Goal: Information Seeking & Learning: Understand process/instructions

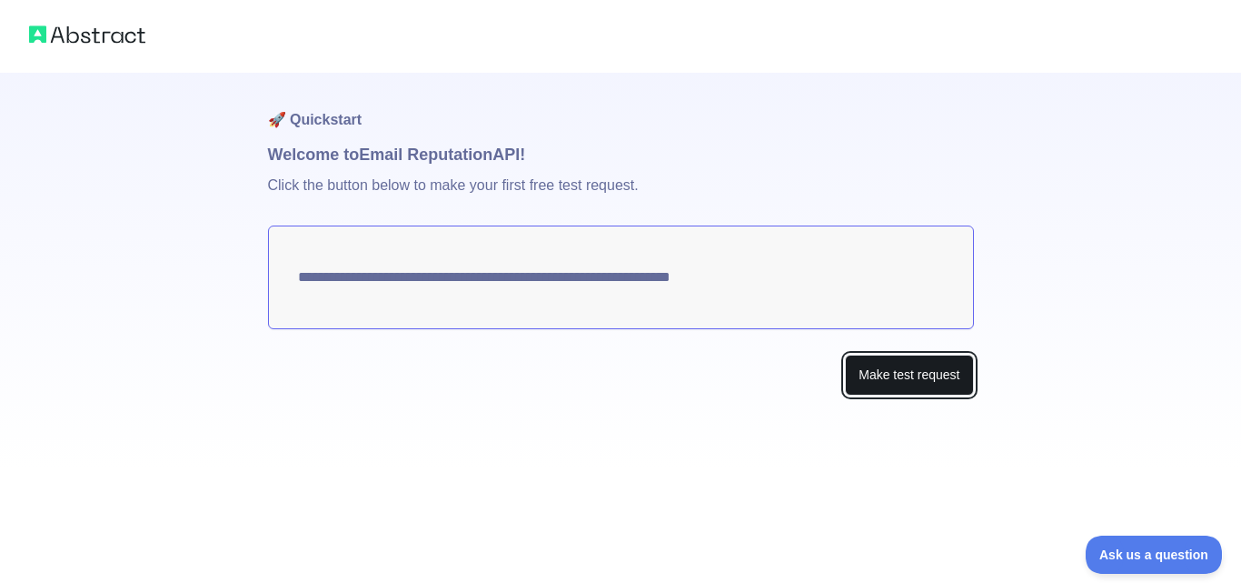
click at [892, 376] on button "Make test request" at bounding box center [909, 374] width 128 height 41
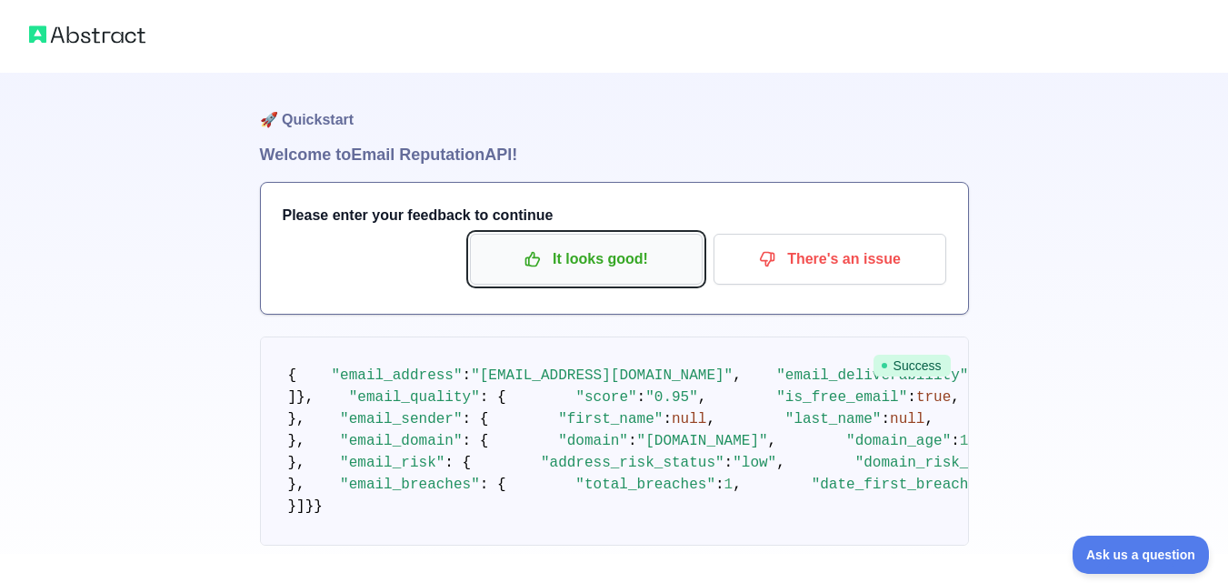
click at [588, 263] on p "It looks good!" at bounding box center [585, 259] width 205 height 31
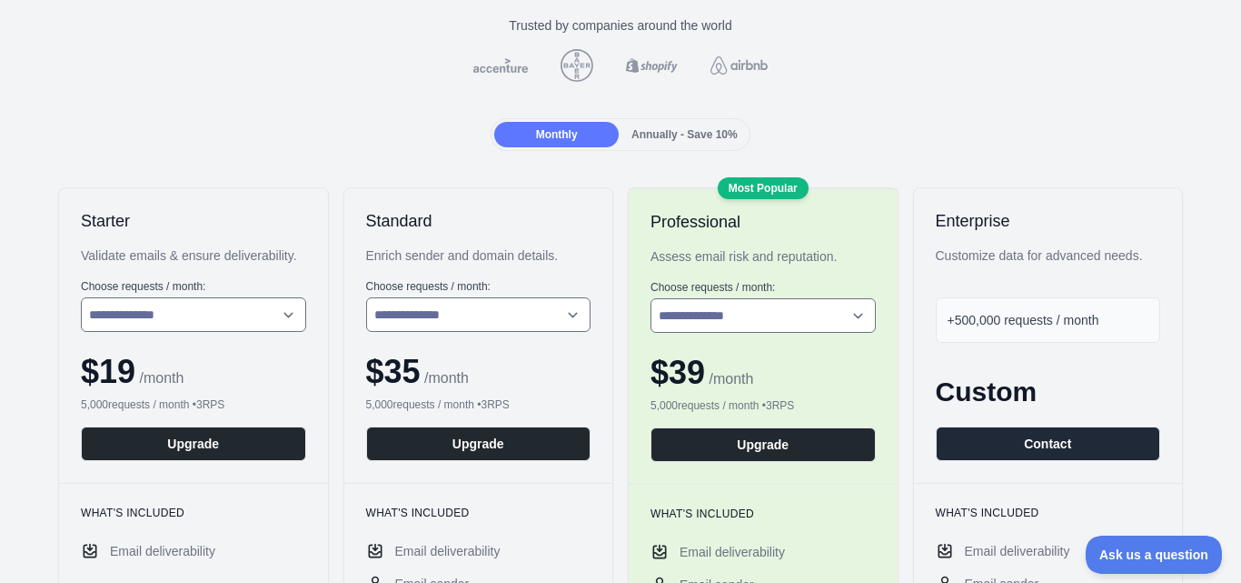
scroll to position [182, 0]
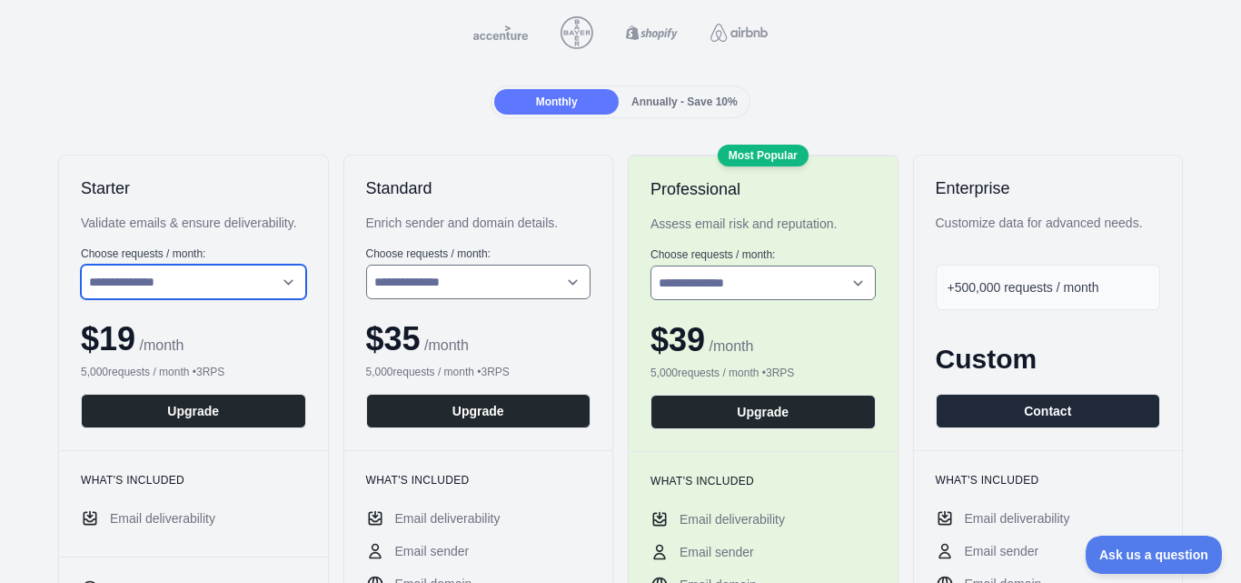
click at [226, 288] on select "**********" at bounding box center [193, 281] width 225 height 35
click at [81, 264] on select "**********" at bounding box center [193, 281] width 225 height 35
click at [234, 280] on select "**********" at bounding box center [193, 281] width 225 height 35
click at [227, 448] on div "**********" at bounding box center [193, 302] width 269 height 294
click at [234, 280] on select "**********" at bounding box center [193, 281] width 225 height 35
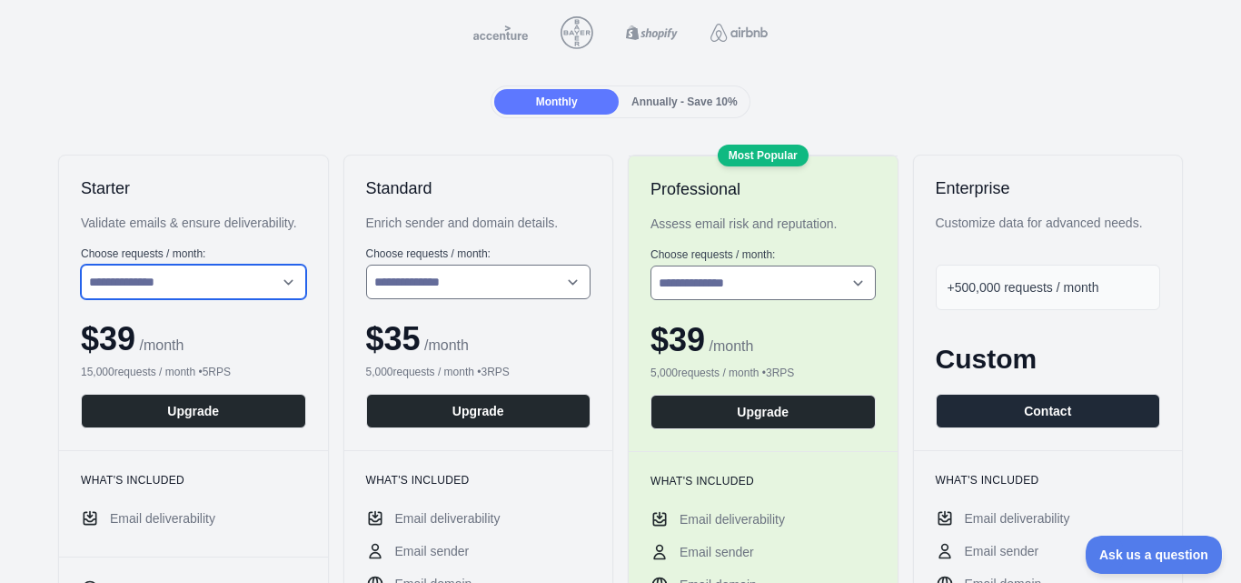
click at [81, 264] on select "**********" at bounding box center [193, 281] width 225 height 35
click at [224, 279] on select "**********" at bounding box center [193, 281] width 225 height 35
select select "*"
click at [81, 264] on select "**********" at bounding box center [193, 281] width 225 height 35
click at [211, 242] on div "**********" at bounding box center [193, 302] width 269 height 294
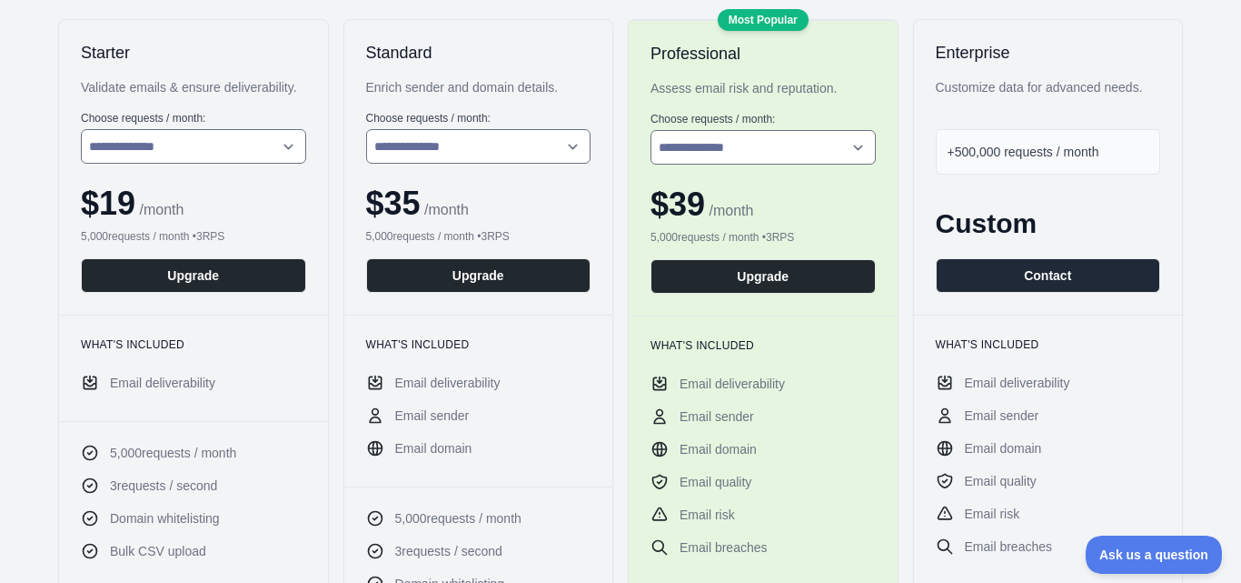
scroll to position [273, 0]
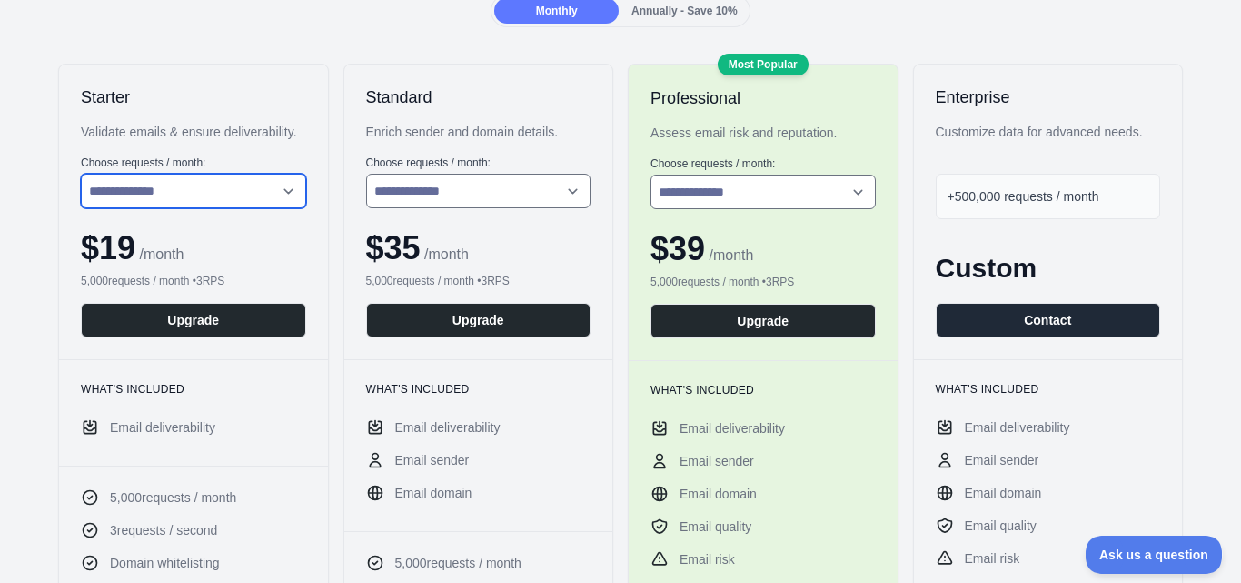
click at [214, 194] on select "**********" at bounding box center [193, 191] width 225 height 35
click at [214, 199] on select "**********" at bounding box center [193, 191] width 225 height 35
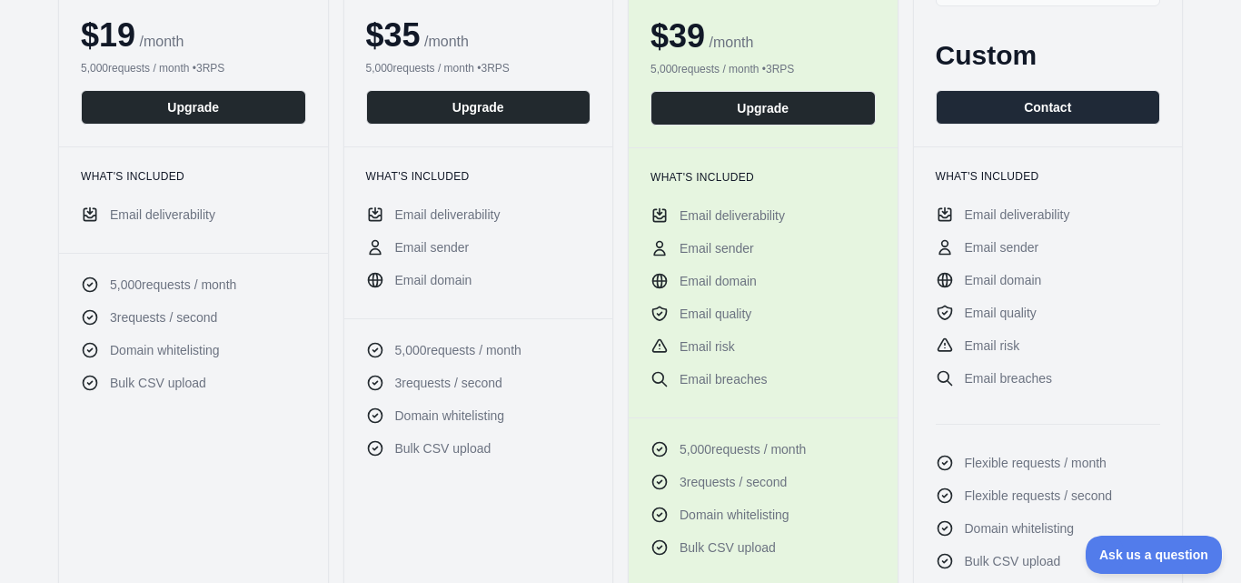
scroll to position [545, 0]
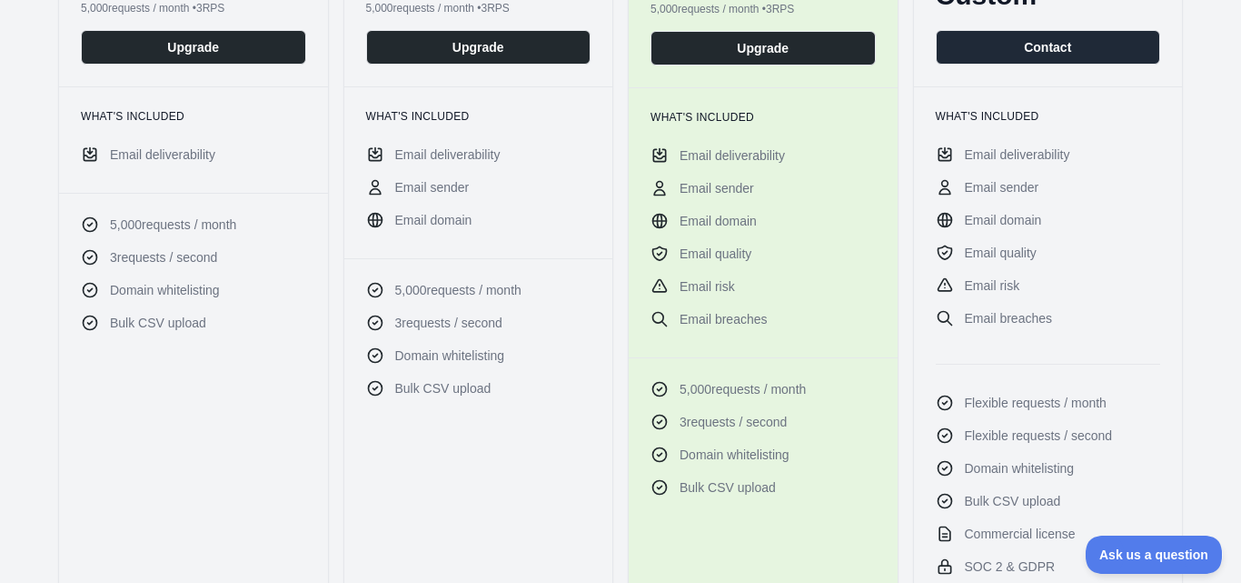
click at [195, 161] on span "Email deliverability" at bounding box center [162, 154] width 105 height 18
click at [195, 245] on ul "5,000 requests / month 3 requests / second Domain whitelisting Bulk CSV upload" at bounding box center [193, 273] width 225 height 116
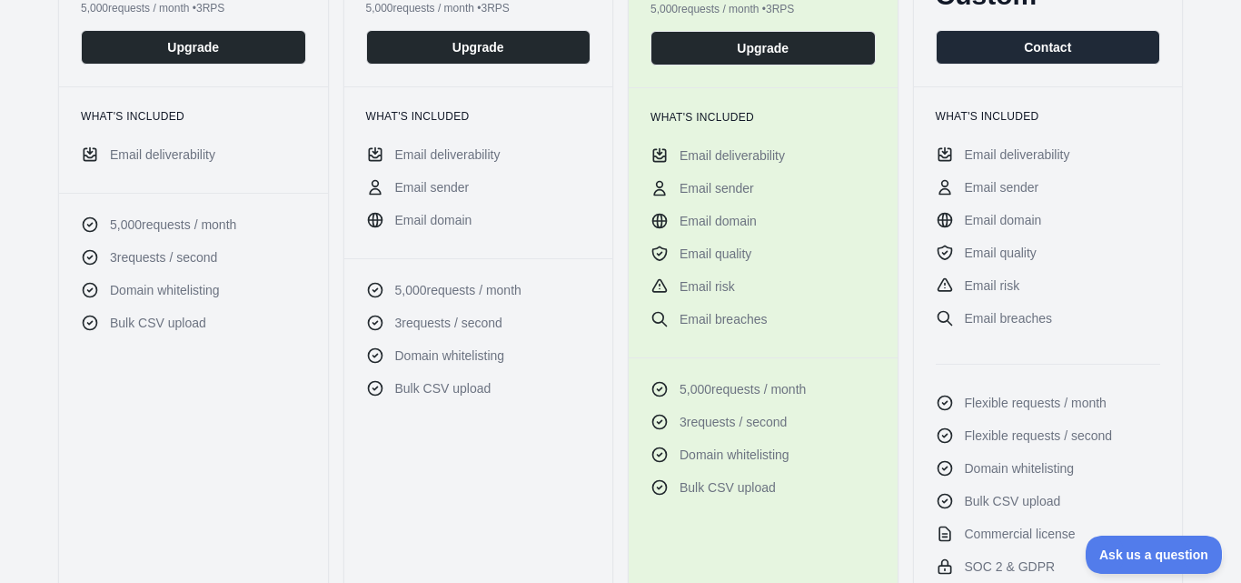
click at [195, 245] on ul "5,000 requests / month 3 requests / second Domain whitelisting Bulk CSV upload" at bounding box center [193, 273] width 225 height 116
click at [184, 224] on div at bounding box center [184, 224] width 0 height 0
click at [195, 245] on ul "5,000 requests / month 3 requests / second Domain whitelisting Bulk CSV upload" at bounding box center [193, 273] width 225 height 116
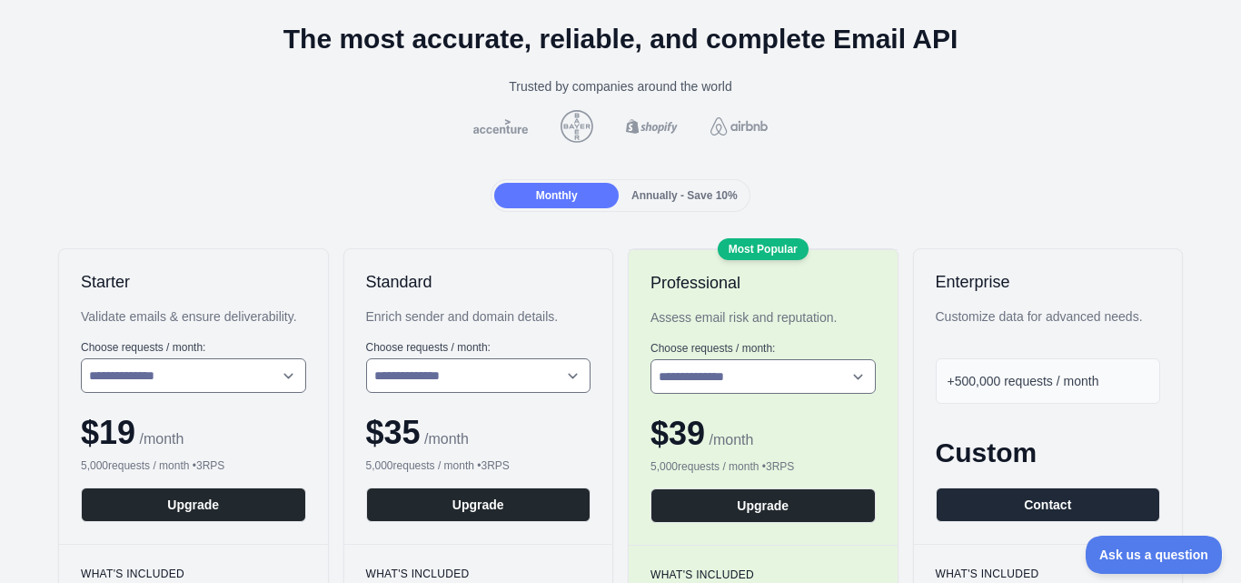
scroll to position [0, 0]
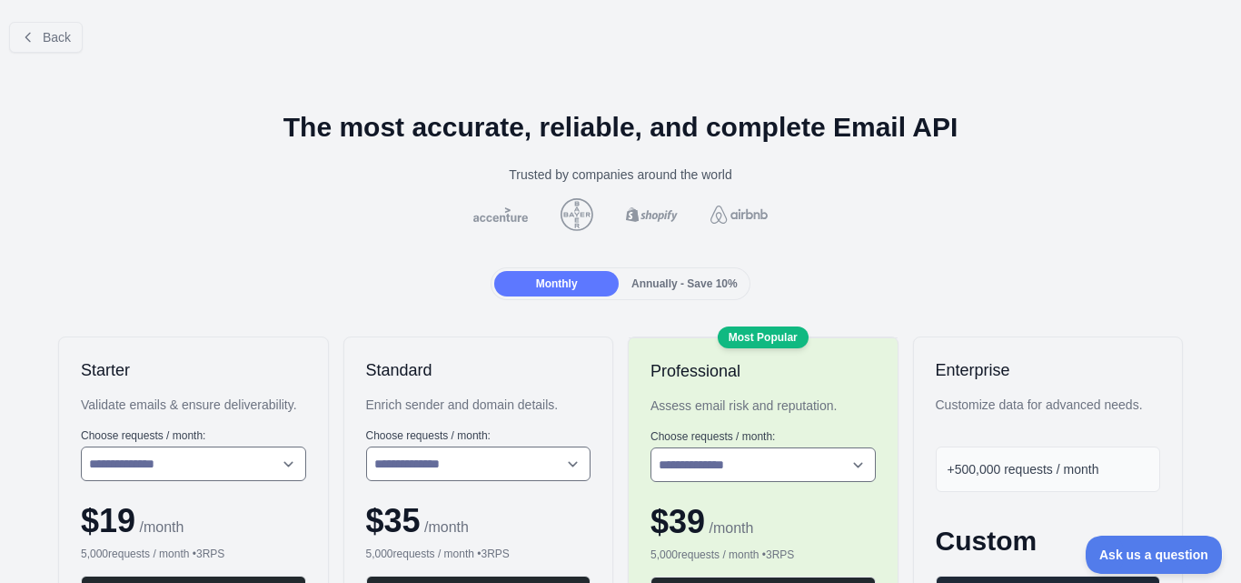
click at [706, 277] on span "Annually - Save 10%" at bounding box center [685, 283] width 106 height 13
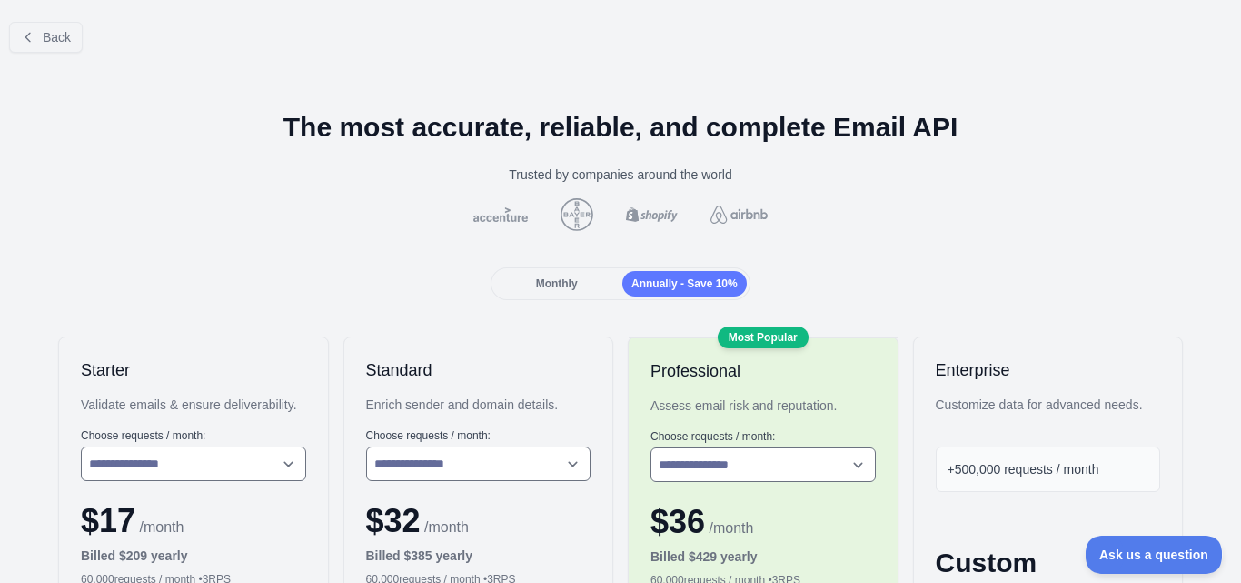
click at [566, 284] on span "Monthly" at bounding box center [557, 283] width 42 height 13
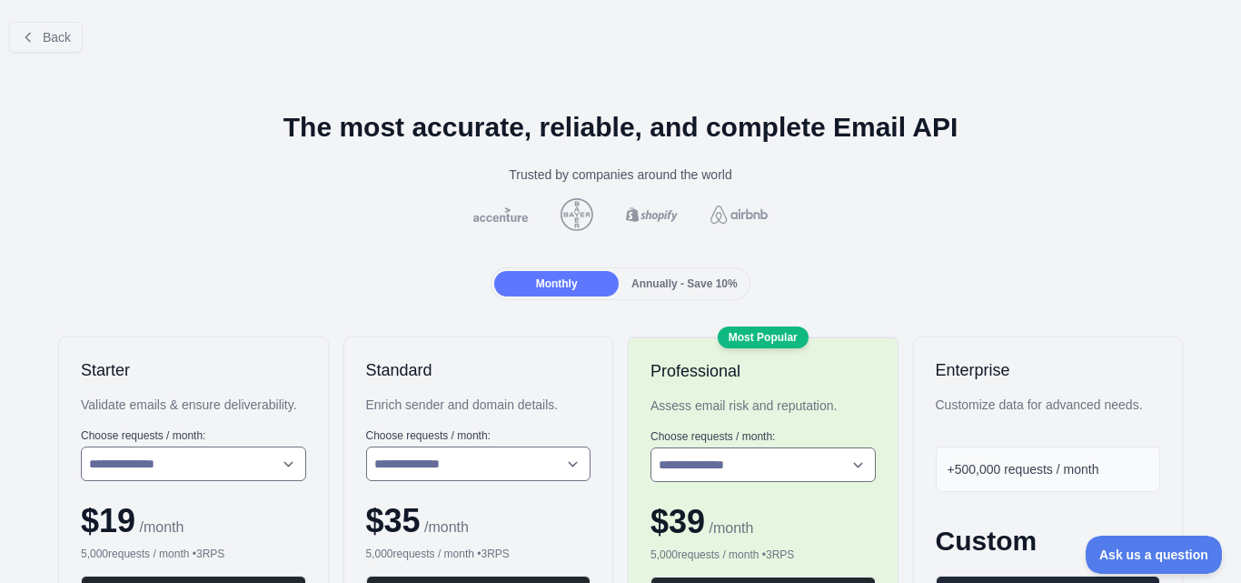
click at [633, 274] on div "Annually - Save 10%" at bounding box center [685, 283] width 125 height 25
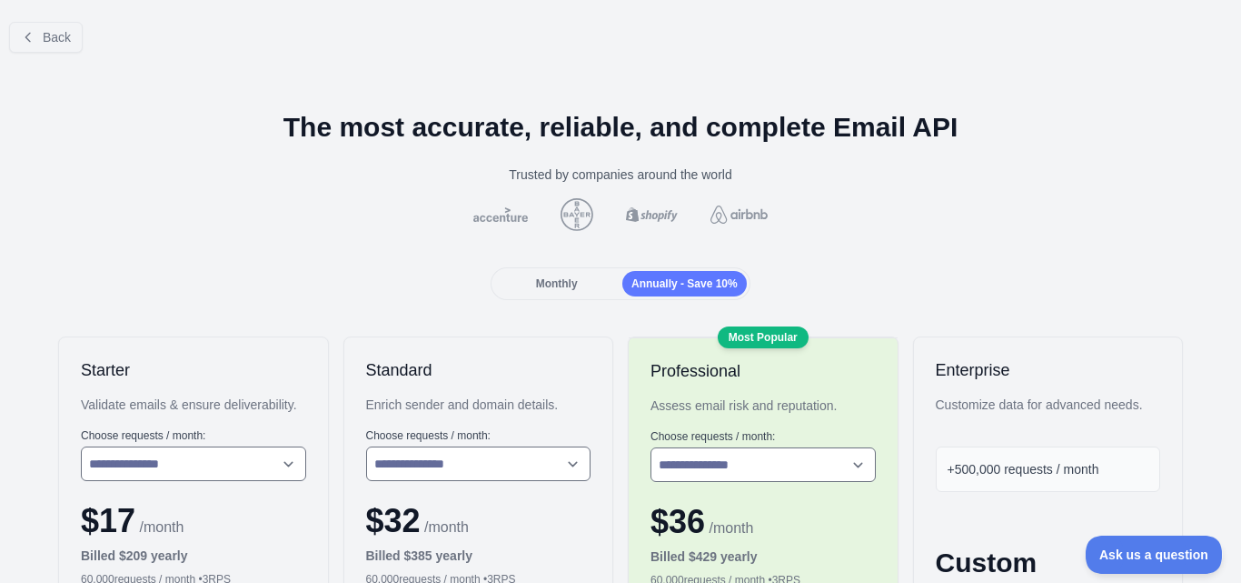
click at [590, 279] on div "Monthly" at bounding box center [556, 283] width 125 height 25
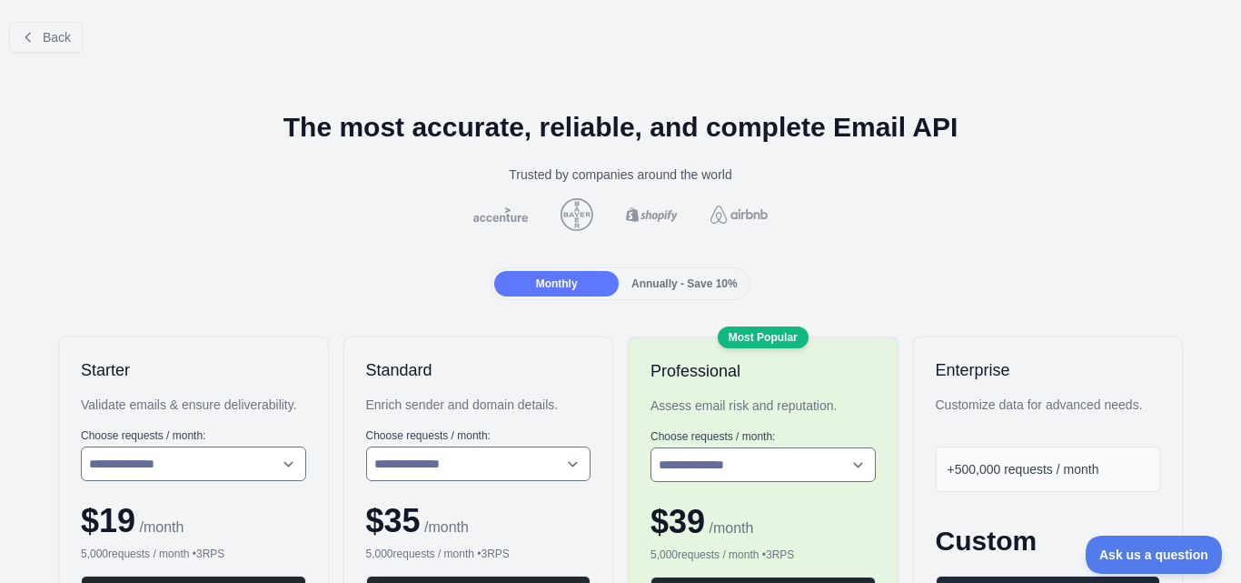
click at [471, 219] on img at bounding box center [501, 214] width 62 height 15
click at [0, 19] on div "Back" at bounding box center [620, 37] width 1241 height 60
click at [18, 25] on button "Back" at bounding box center [46, 37] width 74 height 31
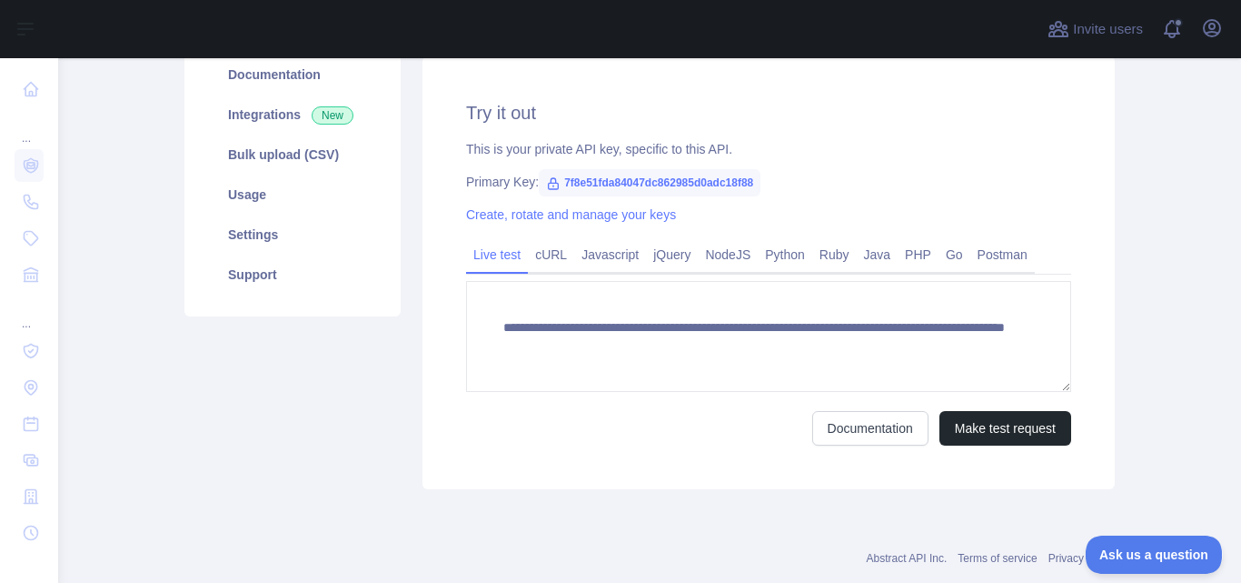
scroll to position [281, 0]
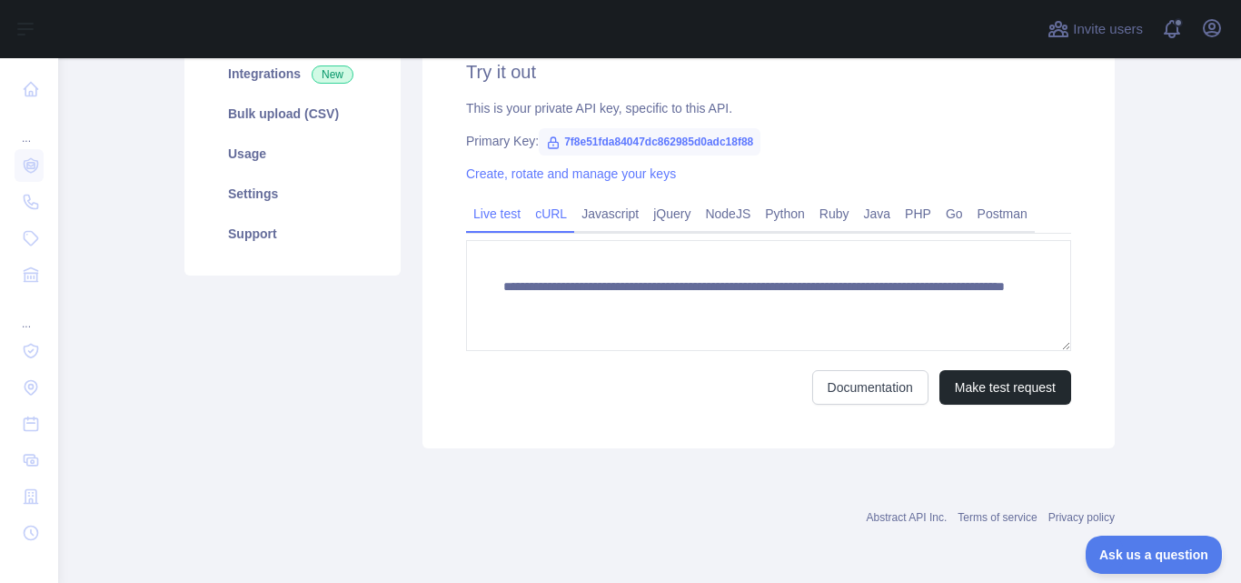
click at [543, 218] on link "cURL" at bounding box center [551, 213] width 46 height 29
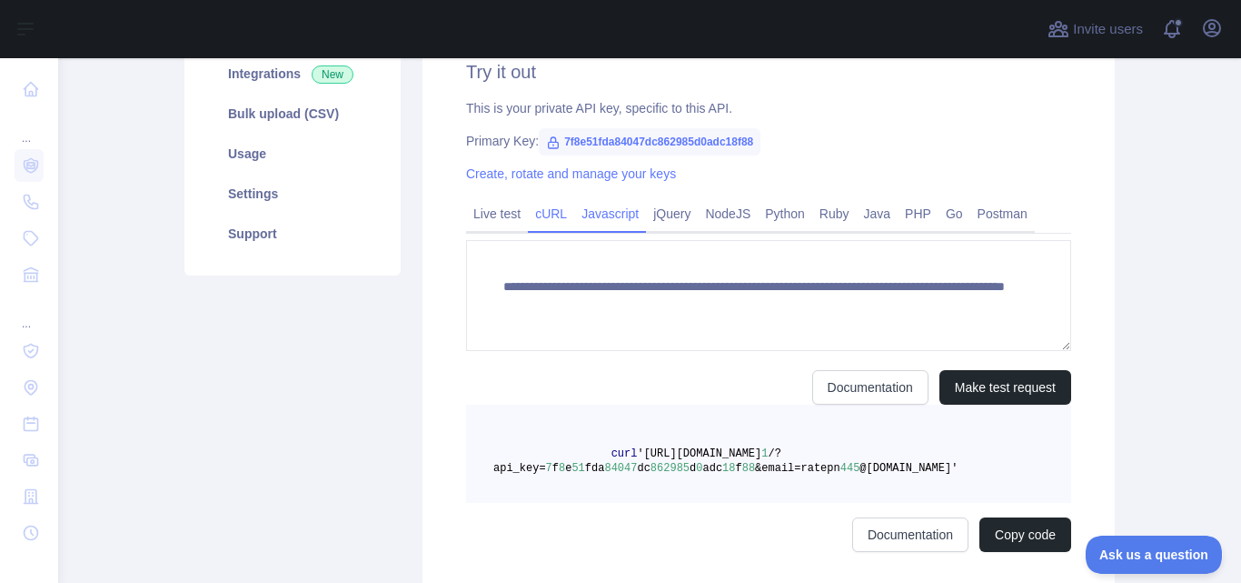
scroll to position [264, 0]
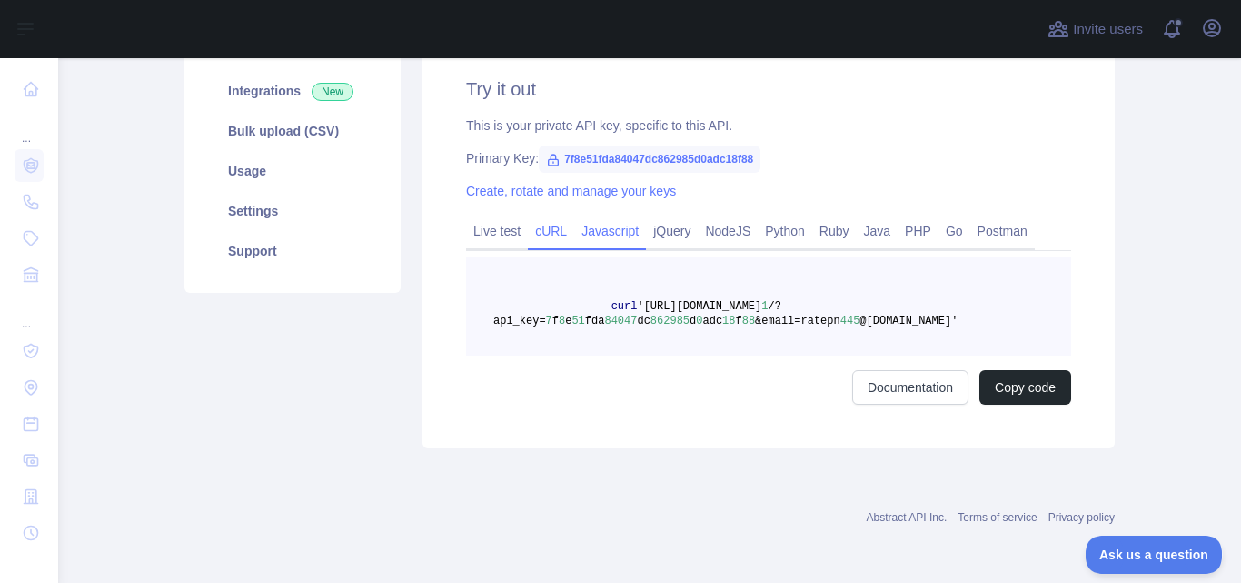
click at [593, 218] on link "Javascript" at bounding box center [610, 230] width 72 height 29
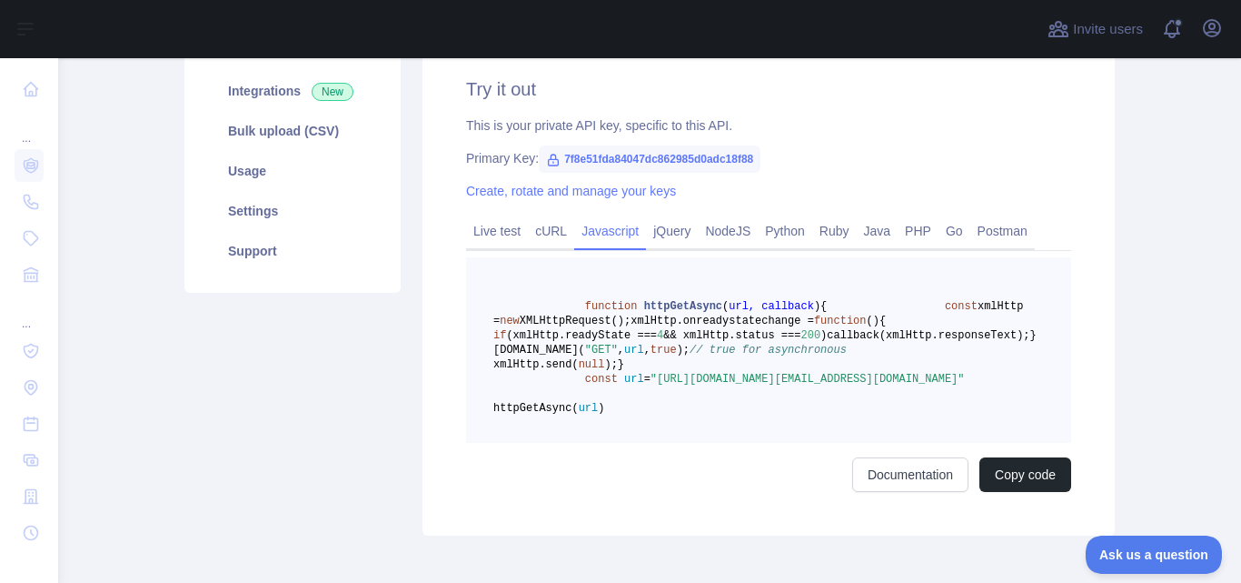
click at [856, 169] on div "Try it out This is your private API key, specific to this API. Primary Key: 7f8…" at bounding box center [769, 284] width 692 height 503
click at [624, 193] on link "Create, rotate and manage your keys" at bounding box center [571, 191] width 210 height 15
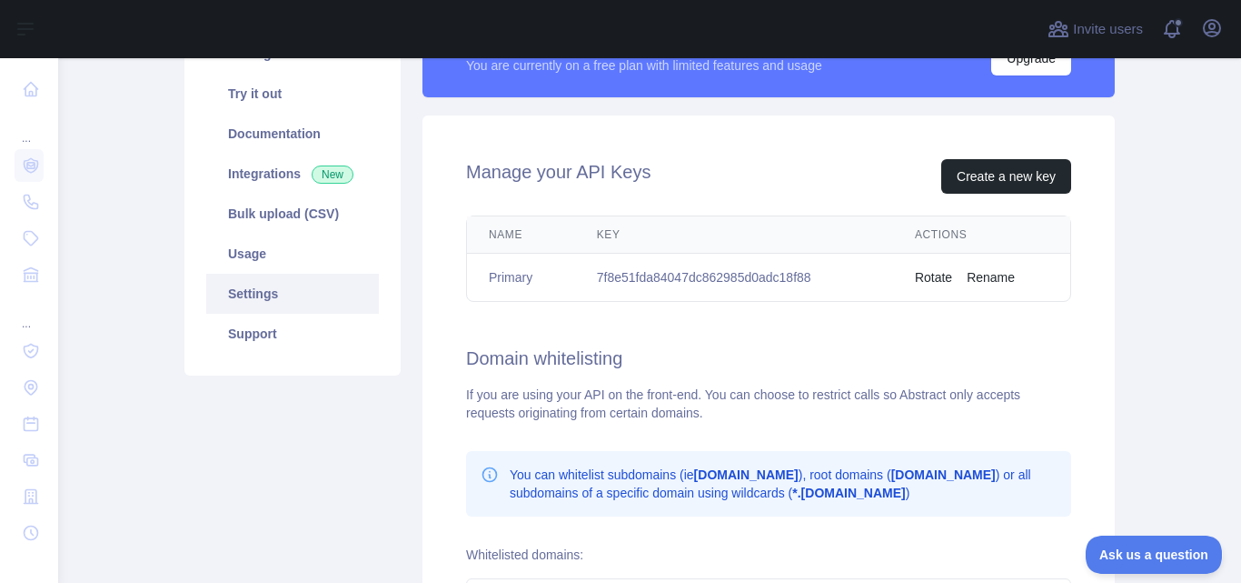
scroll to position [182, 0]
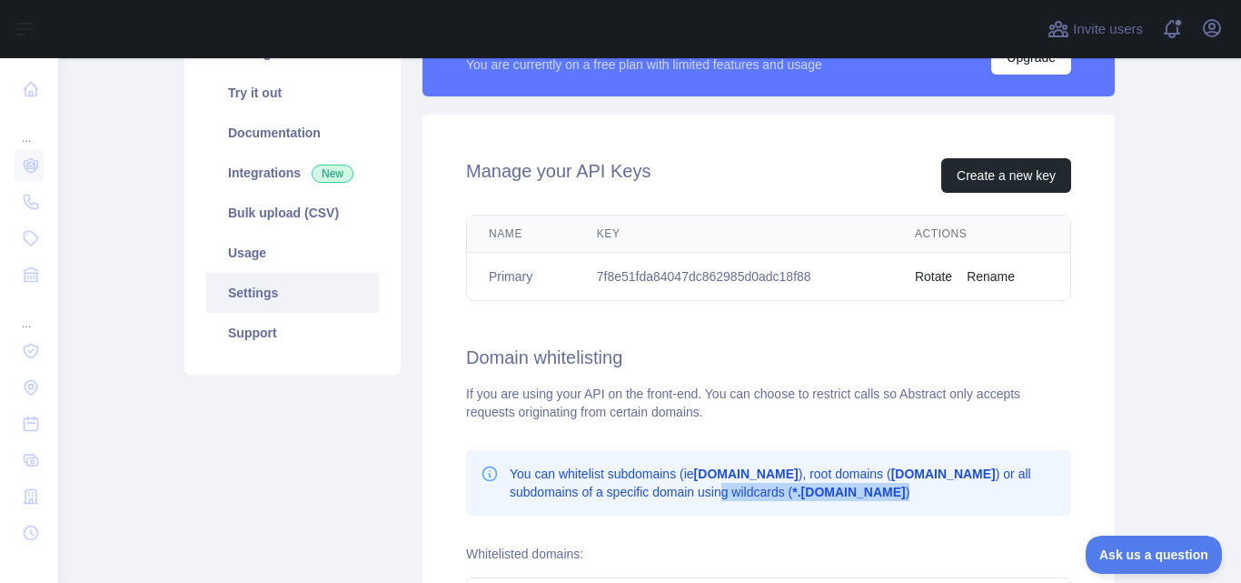
drag, startPoint x: 871, startPoint y: 506, endPoint x: 717, endPoint y: 490, distance: 154.5
click at [717, 490] on div "You can whitelist subdomains (ie [DOMAIN_NAME] ), root domains ( [DOMAIN_NAME] …" at bounding box center [768, 482] width 605 height 65
click at [935, 497] on p "You can whitelist subdomains (ie [DOMAIN_NAME] ), root domains ( [DOMAIN_NAME] …" at bounding box center [783, 482] width 547 height 36
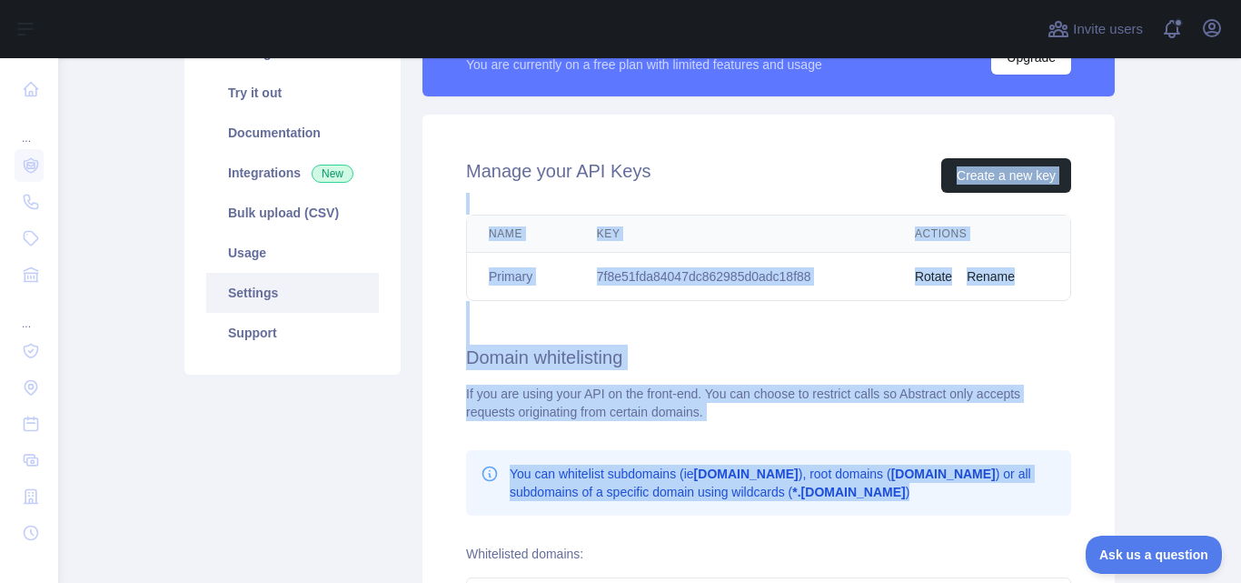
drag, startPoint x: 972, startPoint y: 488, endPoint x: 808, endPoint y: 159, distance: 367.8
click at [808, 159] on div "Manage your API Keys Create a new key Name Key Actions Primary 7f8e51fda84047dc…" at bounding box center [769, 440] width 692 height 650
click at [808, 159] on div "Manage your API Keys Create a new key" at bounding box center [768, 175] width 605 height 35
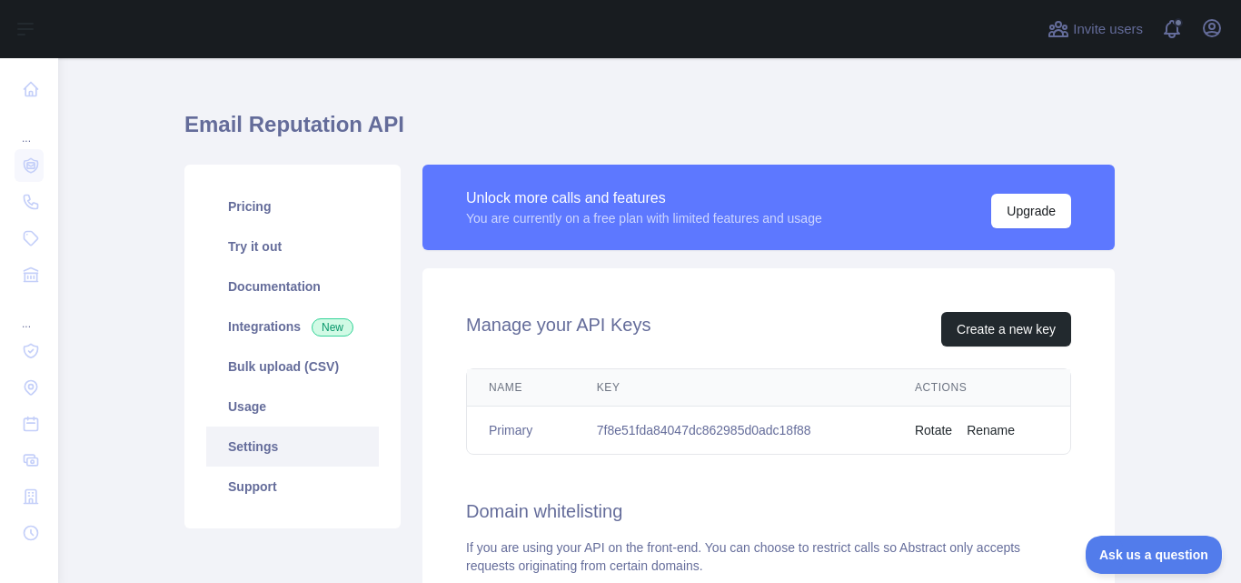
scroll to position [0, 0]
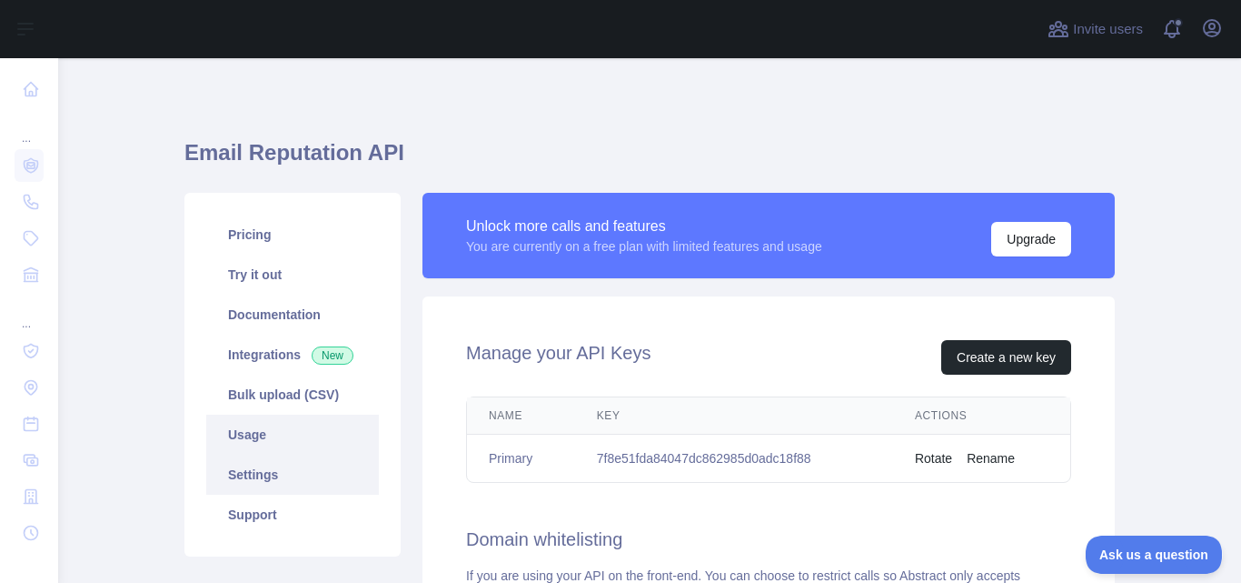
click at [310, 430] on link "Usage" at bounding box center [292, 434] width 173 height 40
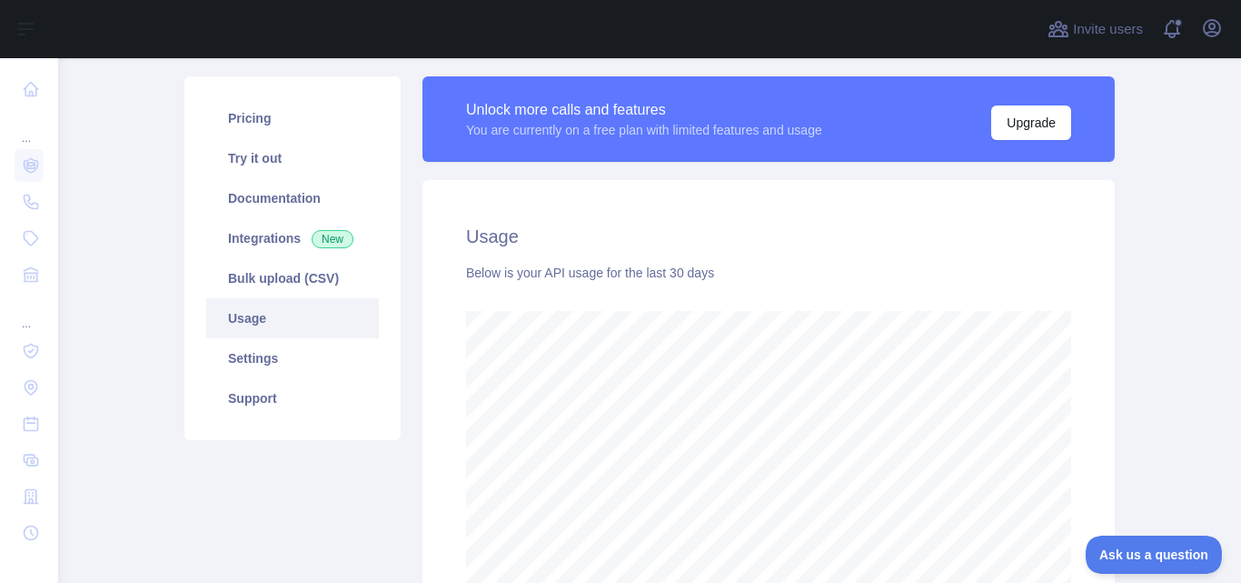
scroll to position [53, 0]
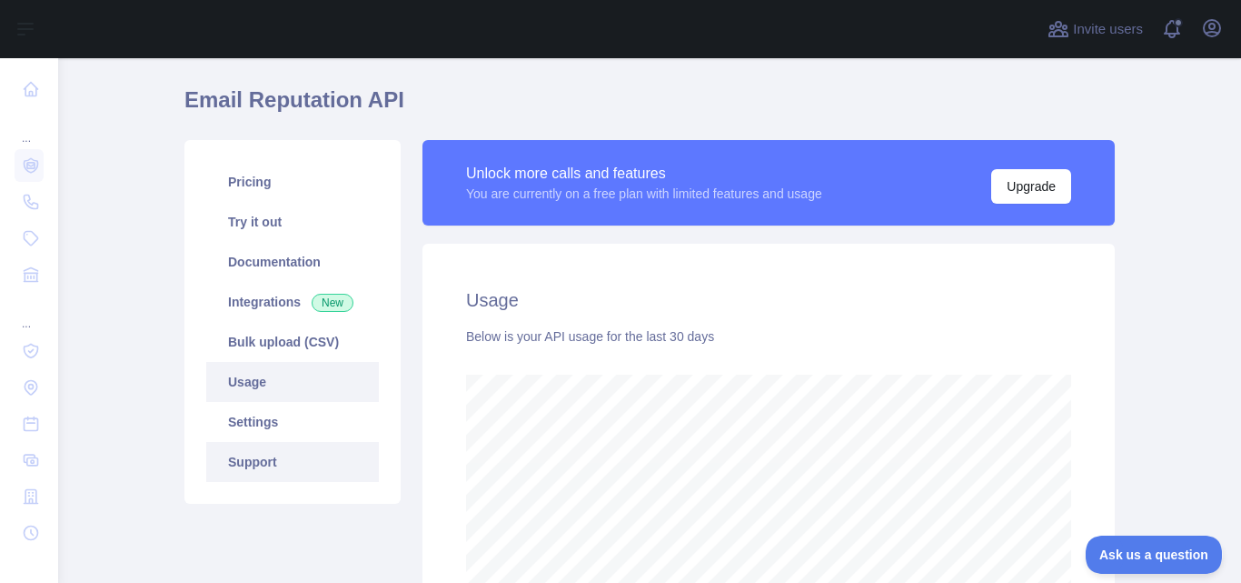
click at [316, 477] on link "Support" at bounding box center [292, 462] width 173 height 40
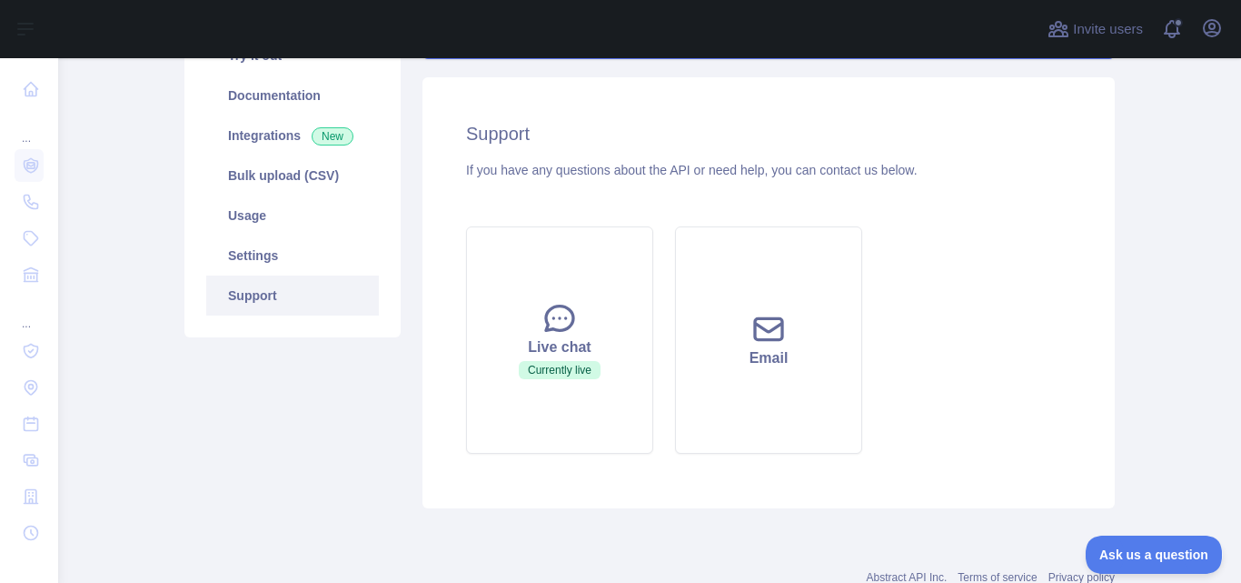
scroll to position [234, 0]
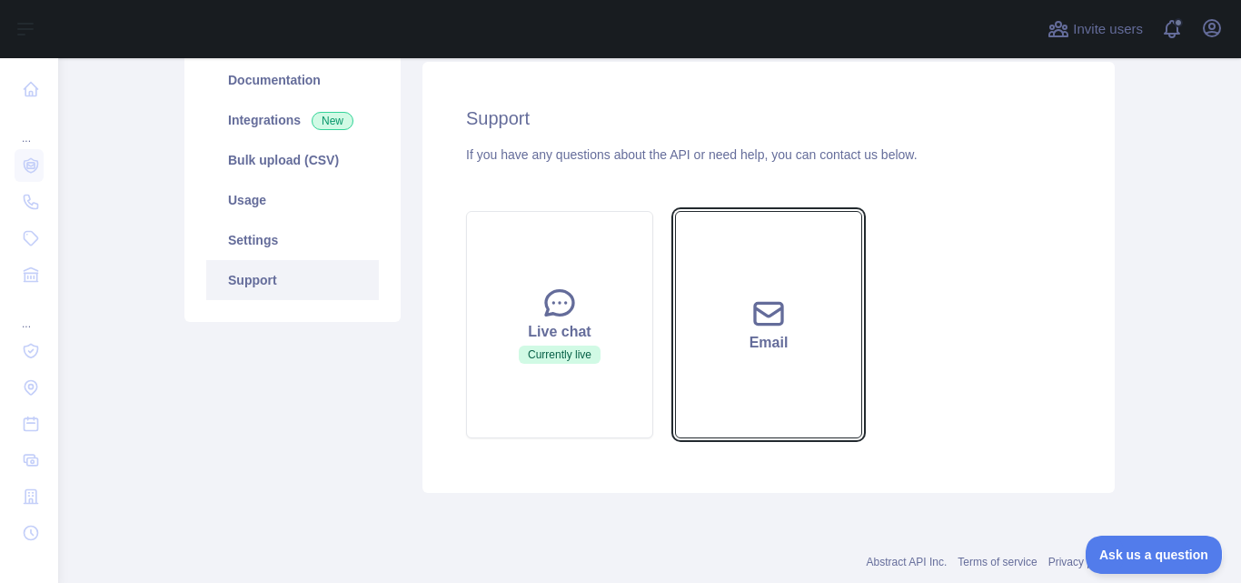
click at [801, 360] on button "Email" at bounding box center [768, 324] width 187 height 227
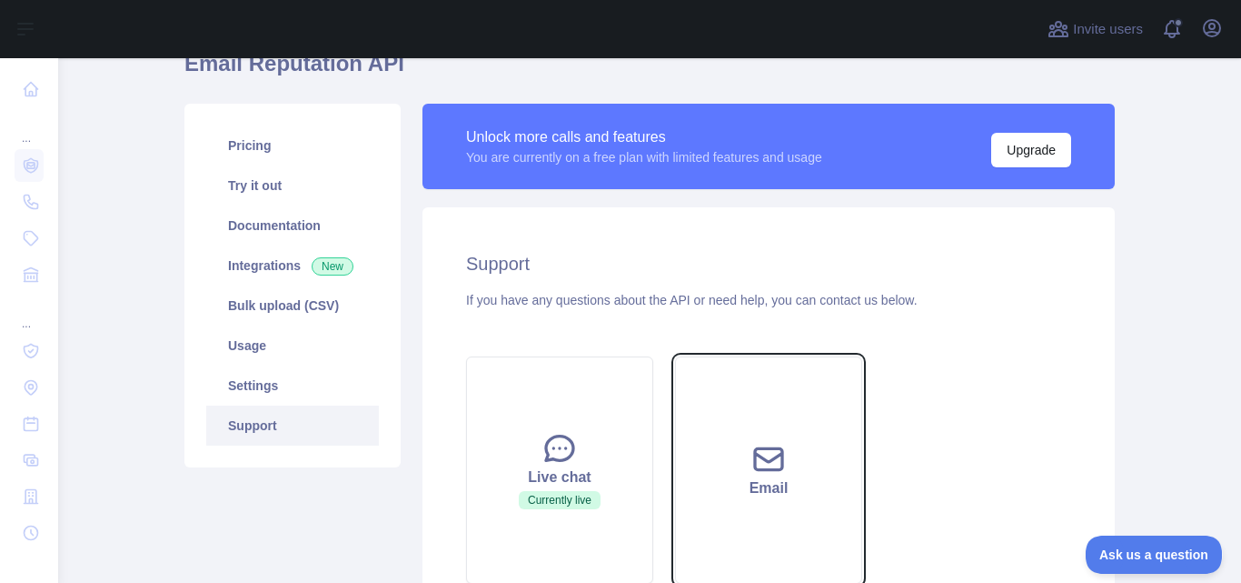
scroll to position [53, 0]
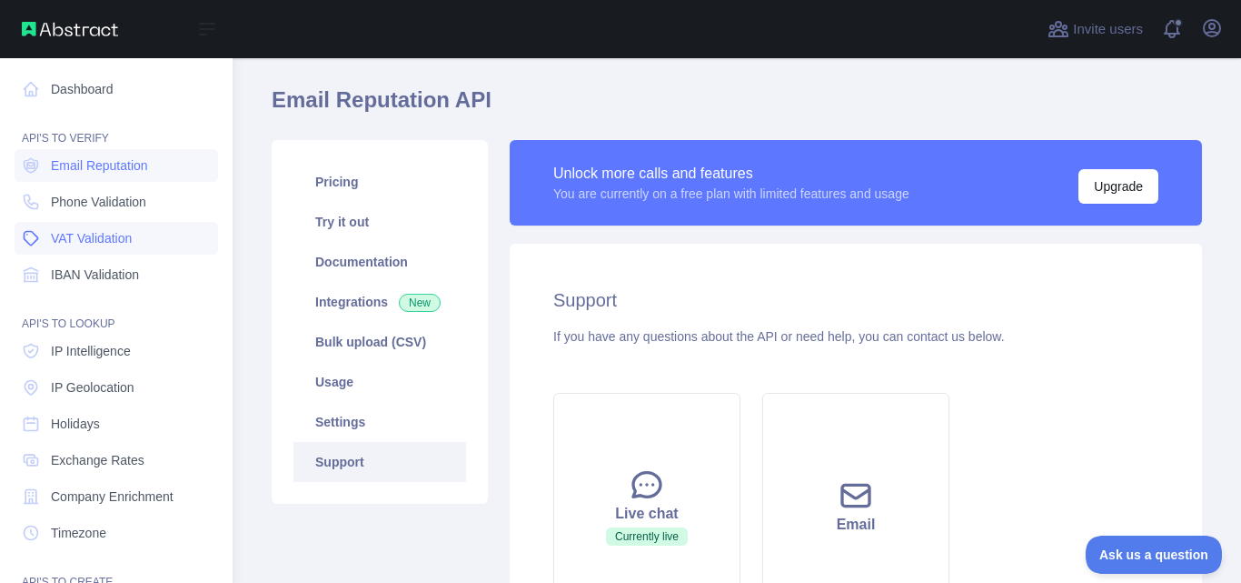
click at [137, 249] on link "VAT Validation" at bounding box center [117, 238] width 204 height 33
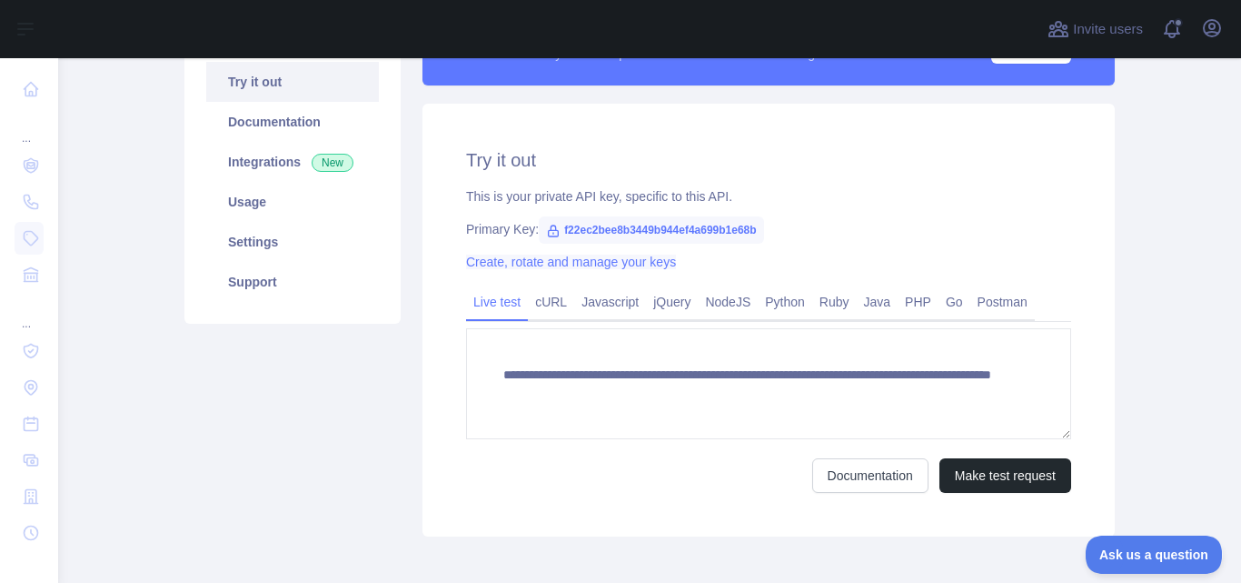
scroll to position [234, 0]
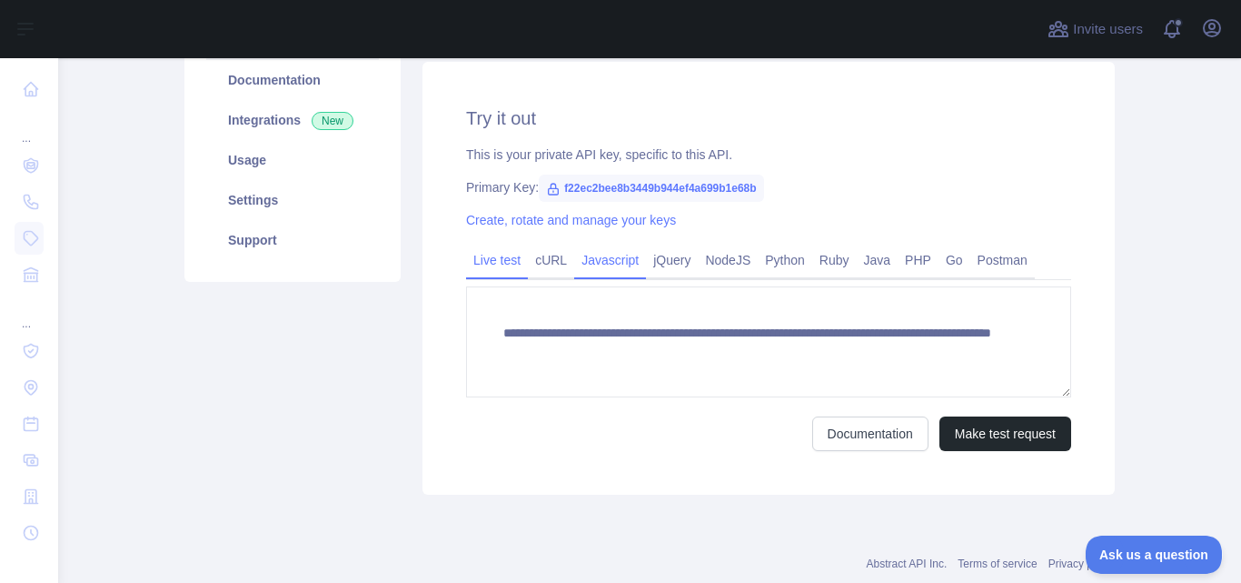
click at [613, 260] on link "Javascript" at bounding box center [610, 259] width 72 height 29
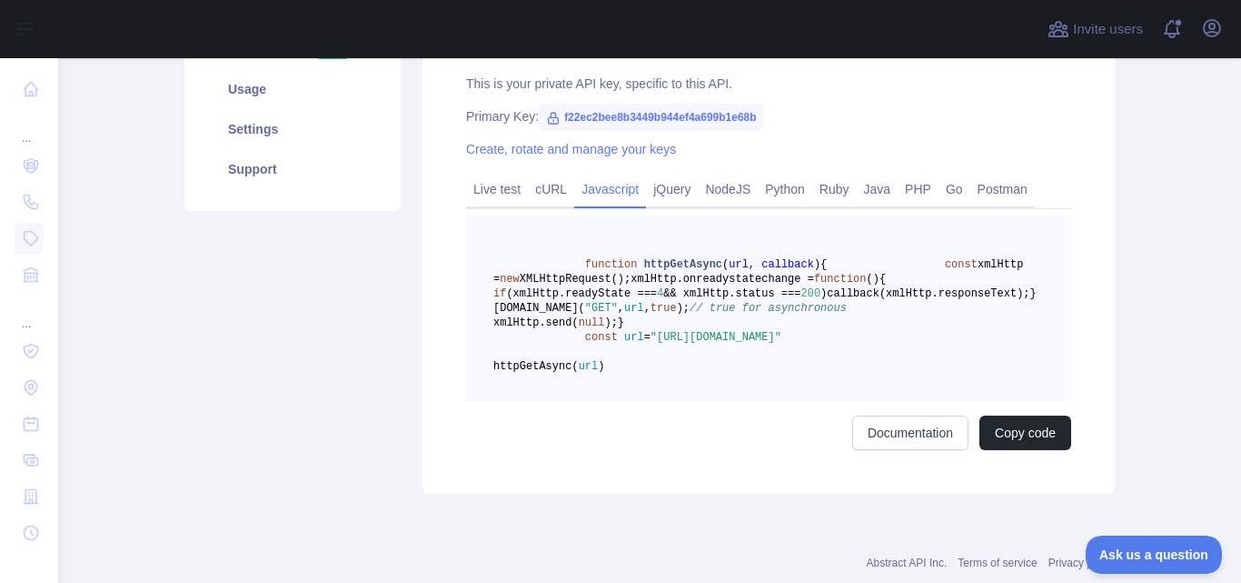
scroll to position [347, 0]
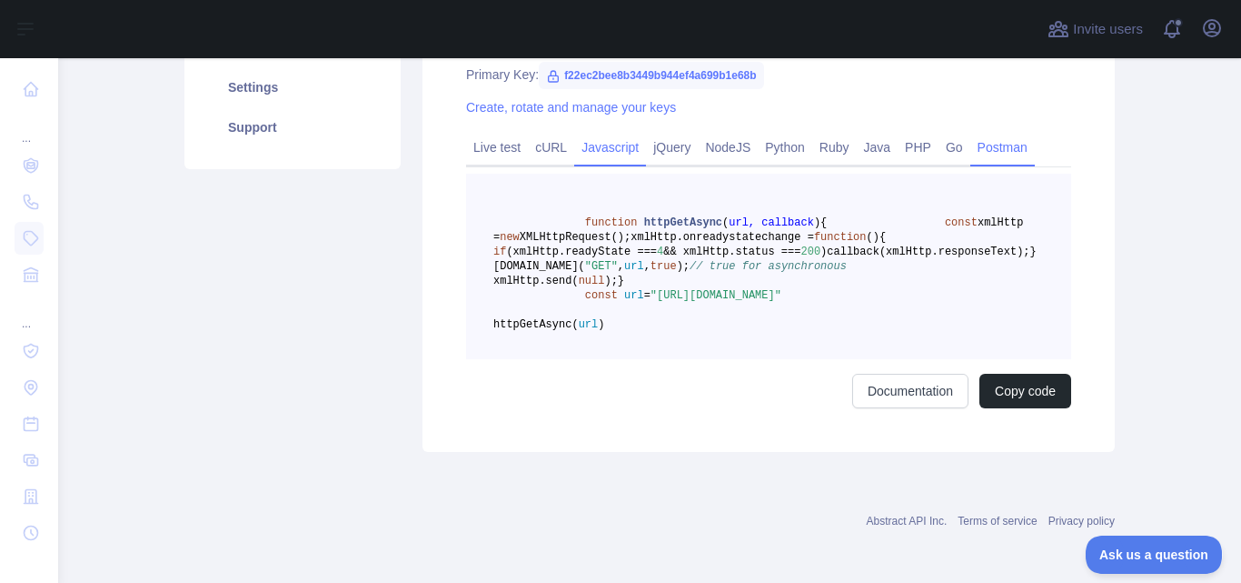
click at [971, 145] on link "Postman" at bounding box center [1003, 147] width 65 height 29
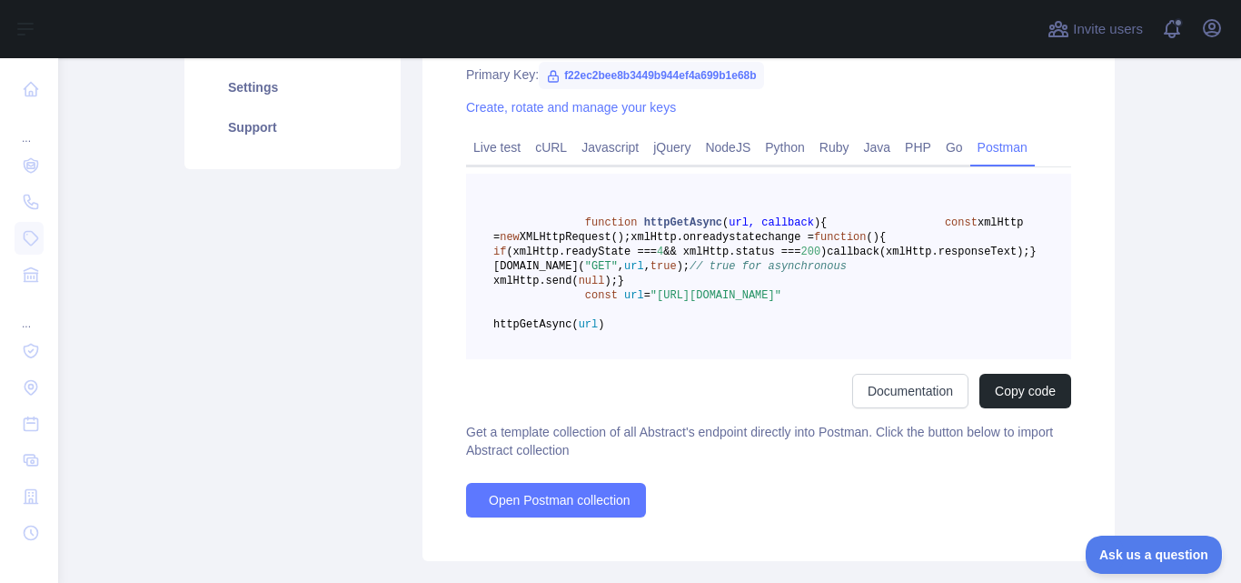
scroll to position [218, 0]
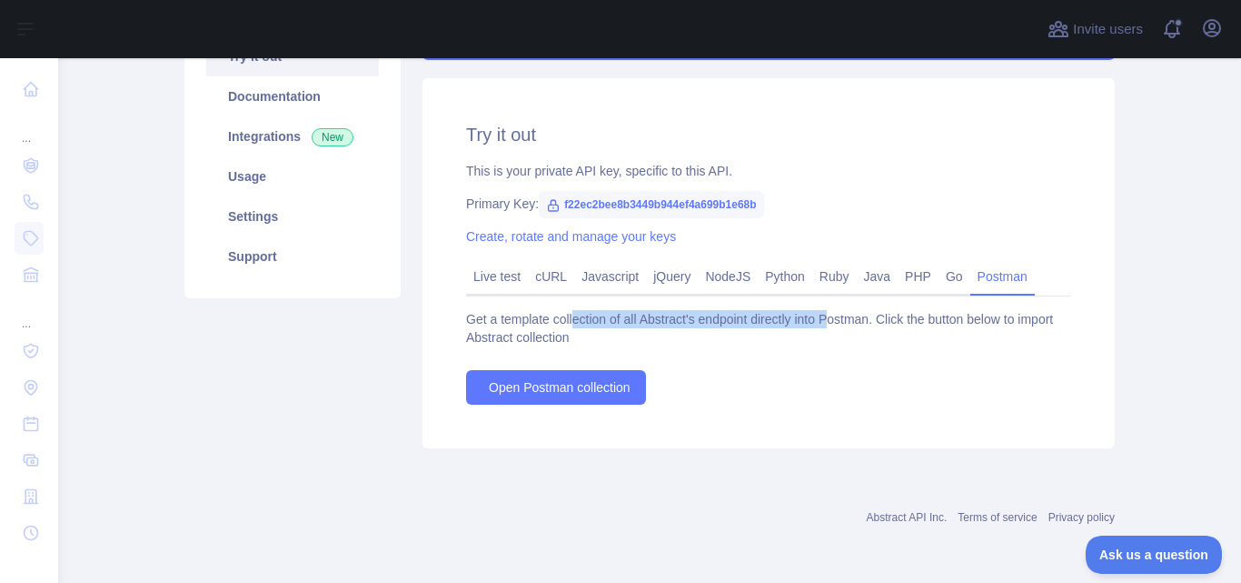
drag, startPoint x: 565, startPoint y: 315, endPoint x: 824, endPoint y: 314, distance: 259.0
click at [824, 314] on div "Get a template collection of all Abstract's endpoint directly into Postman. Cli…" at bounding box center [768, 328] width 605 height 36
click at [944, 289] on link "Go" at bounding box center [955, 276] width 32 height 29
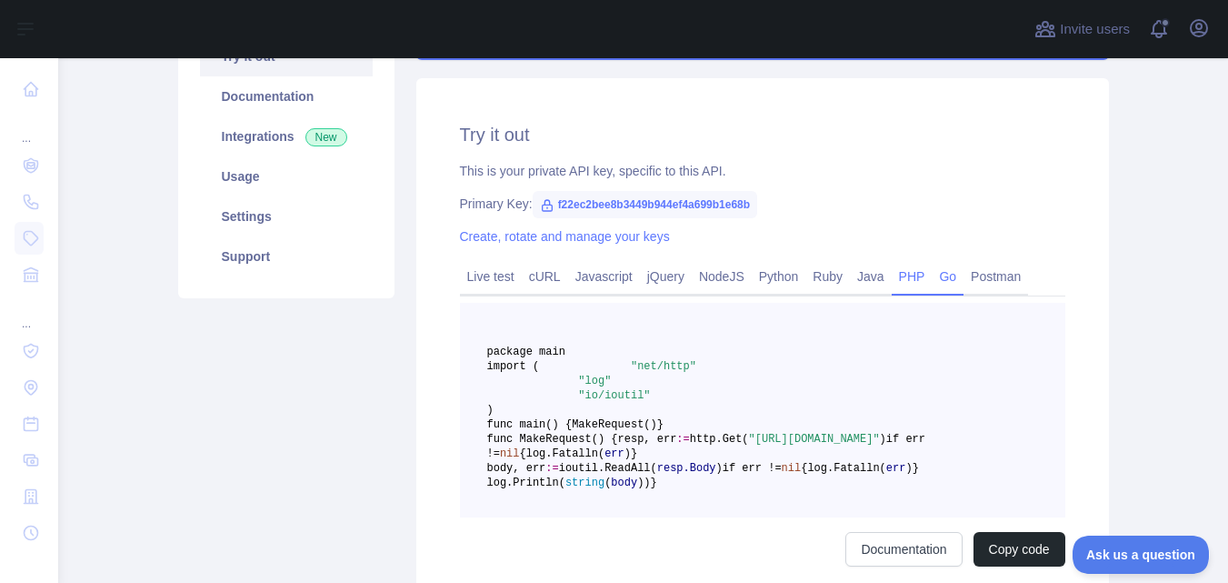
click at [905, 284] on link "PHP" at bounding box center [912, 276] width 41 height 29
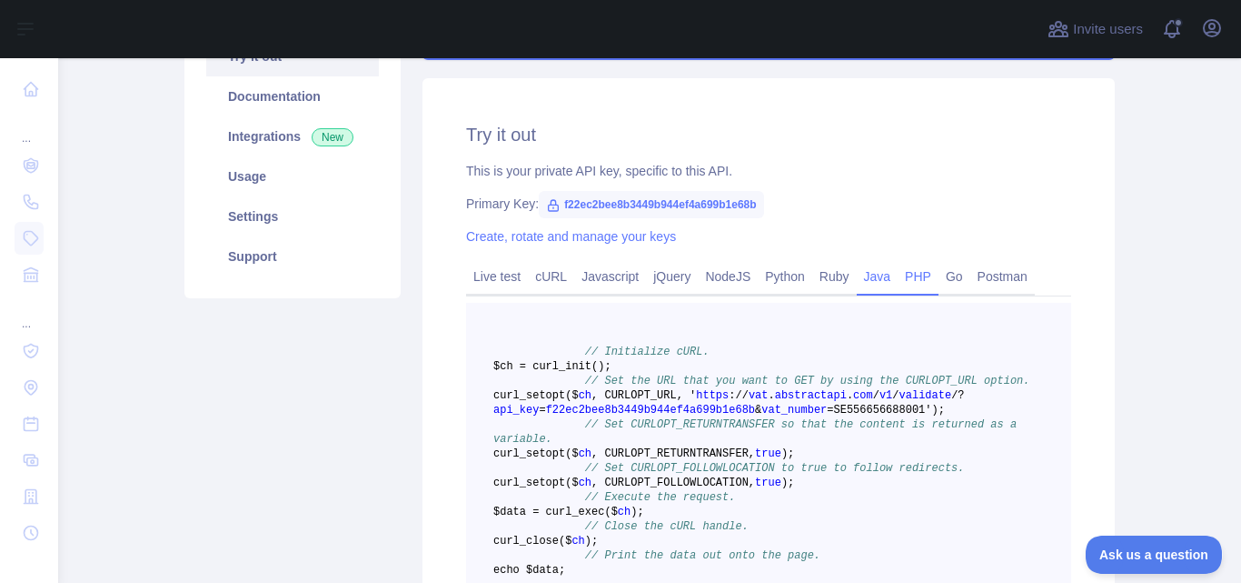
click at [862, 286] on link "Java" at bounding box center [878, 276] width 42 height 29
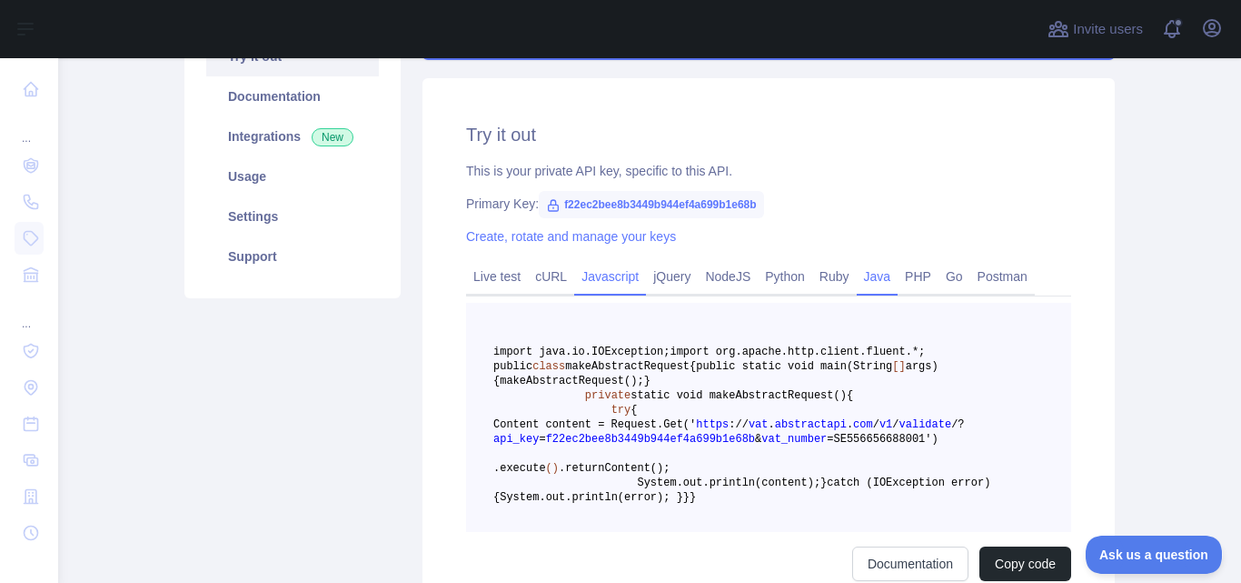
click at [574, 280] on link "Javascript" at bounding box center [610, 276] width 72 height 29
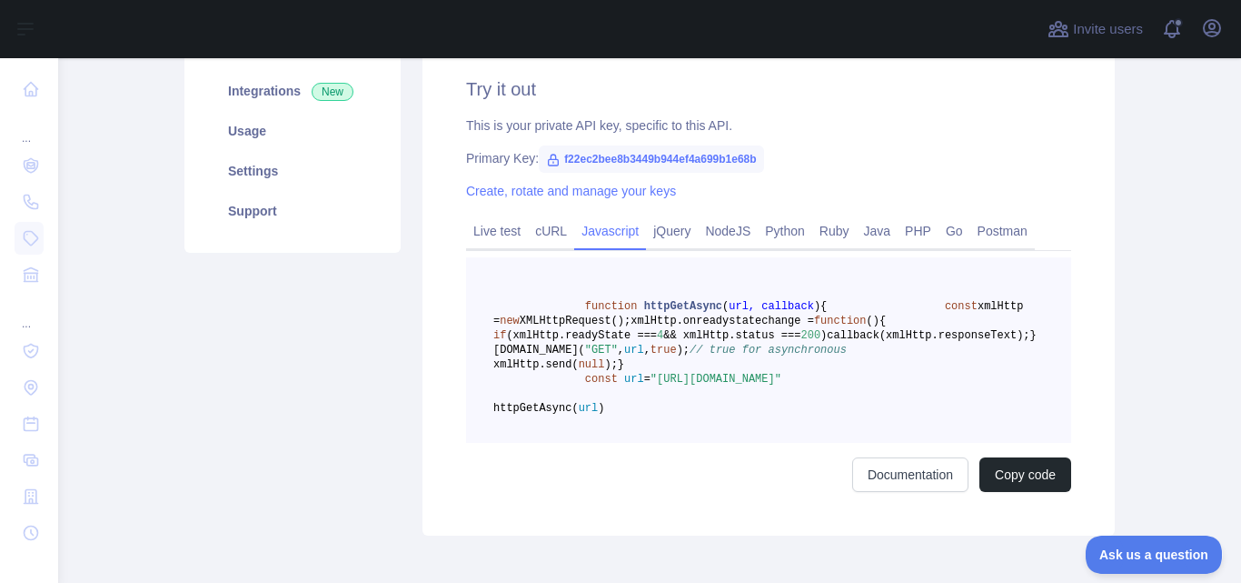
scroll to position [256, 0]
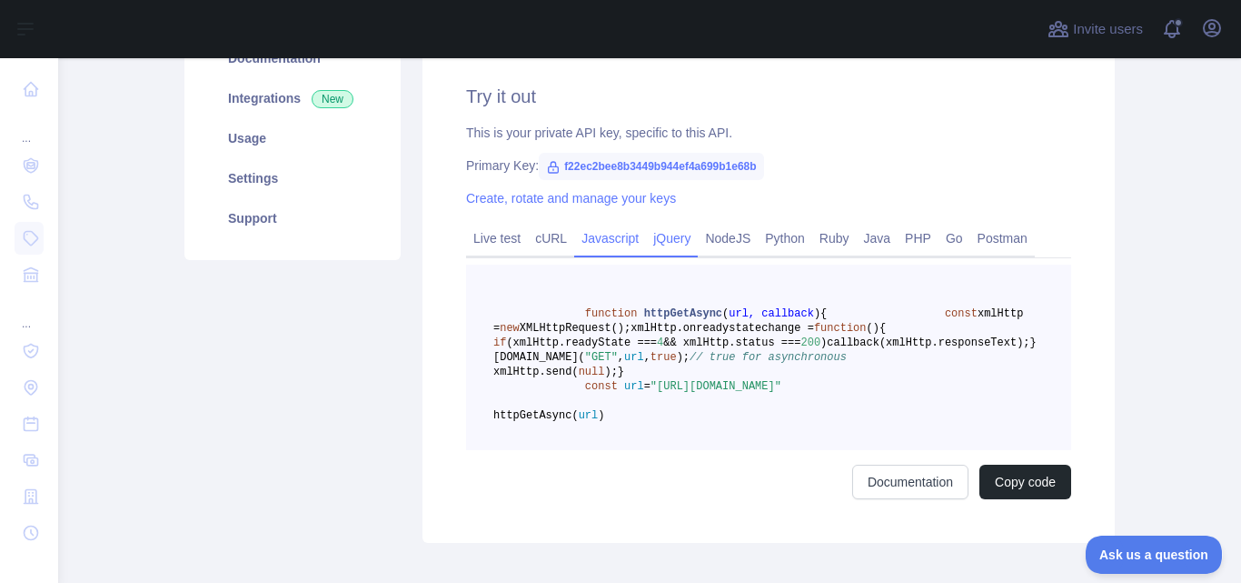
click at [655, 237] on link "jQuery" at bounding box center [672, 238] width 52 height 29
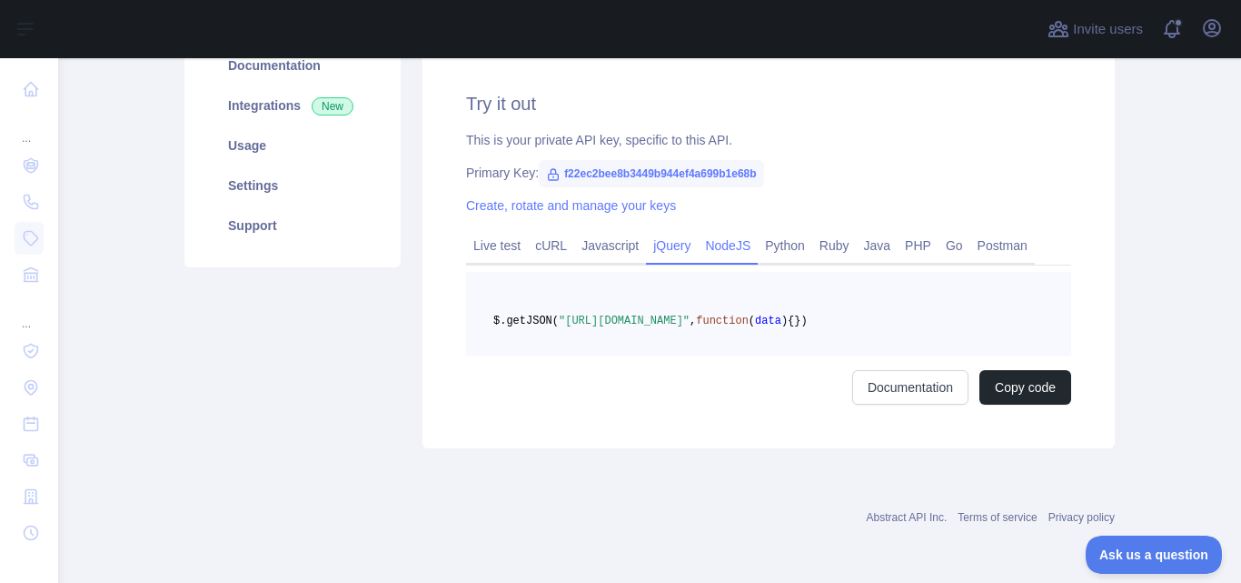
click at [713, 240] on link "NodeJS" at bounding box center [728, 245] width 60 height 29
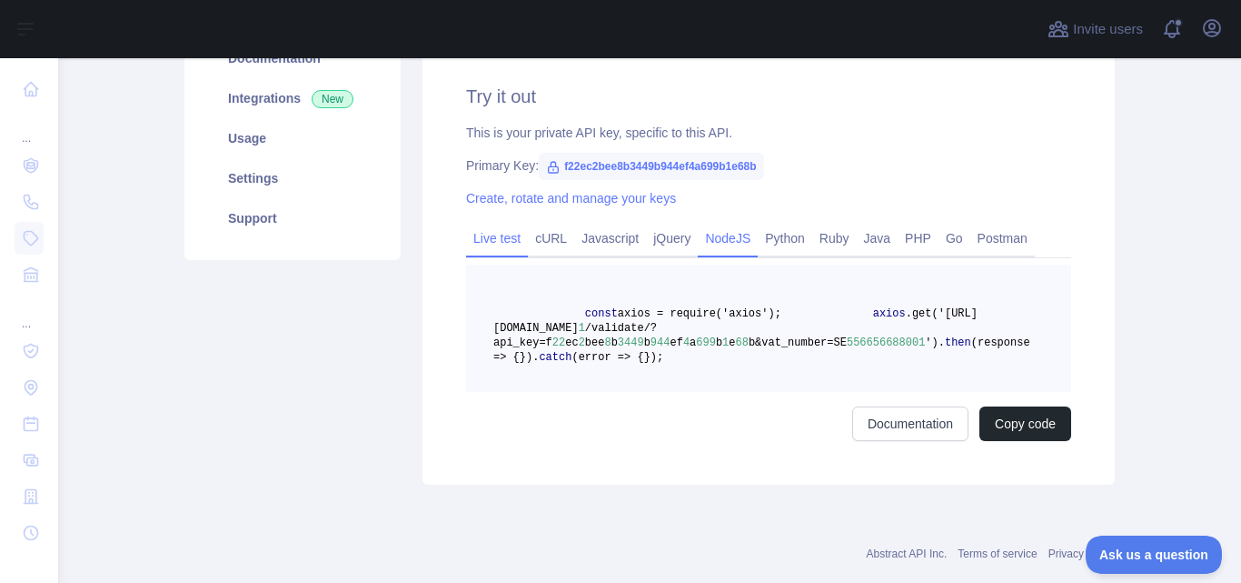
click at [479, 240] on link "Live test" at bounding box center [497, 238] width 62 height 29
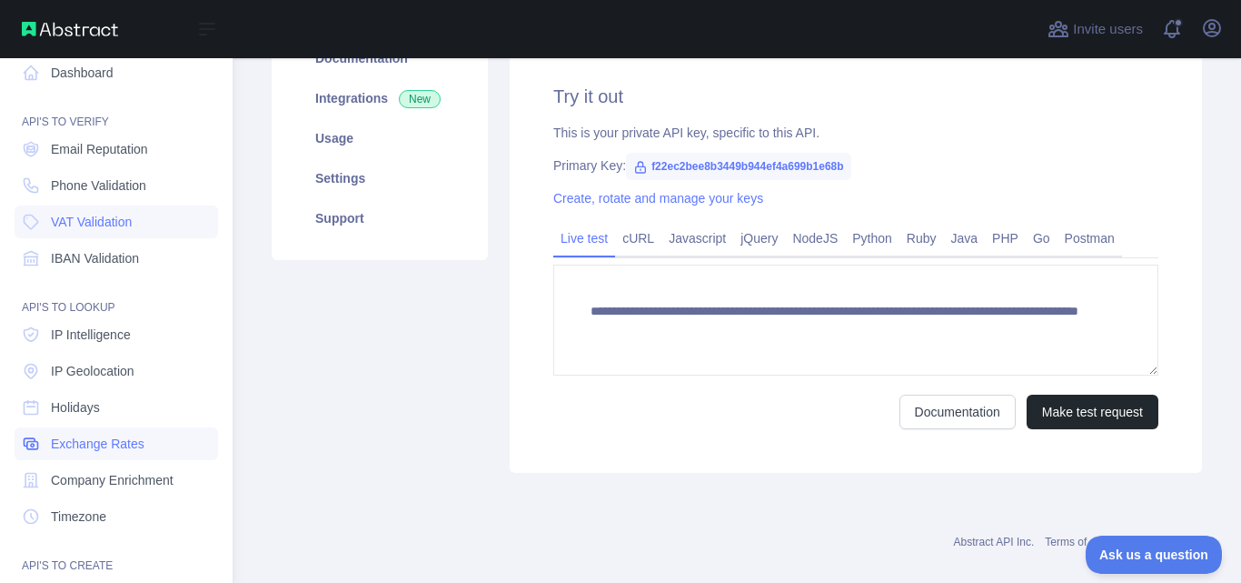
scroll to position [0, 0]
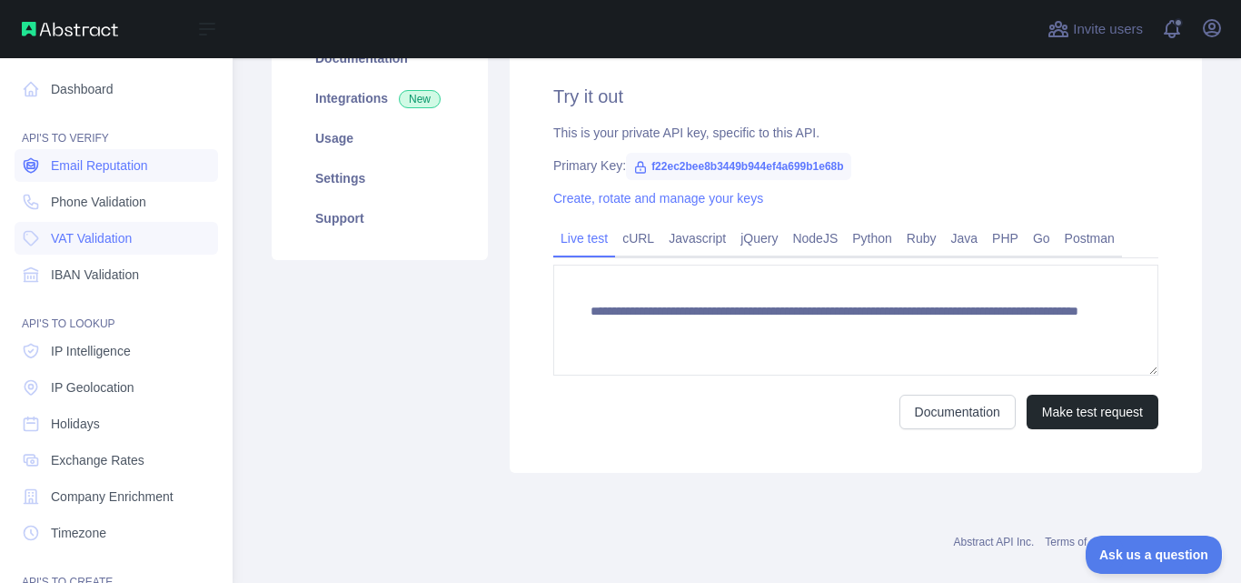
click at [104, 154] on link "Email Reputation" at bounding box center [117, 165] width 204 height 33
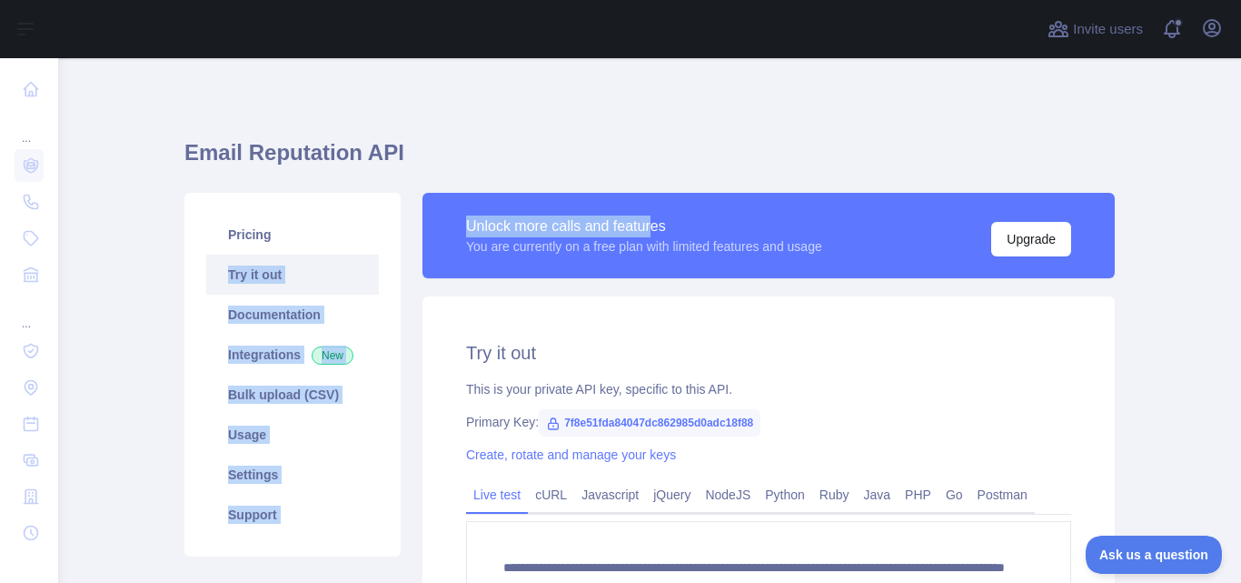
drag, startPoint x: 651, startPoint y: 235, endPoint x: 400, endPoint y: 233, distance: 250.8
click at [400, 233] on div "**********" at bounding box center [650, 461] width 952 height 558
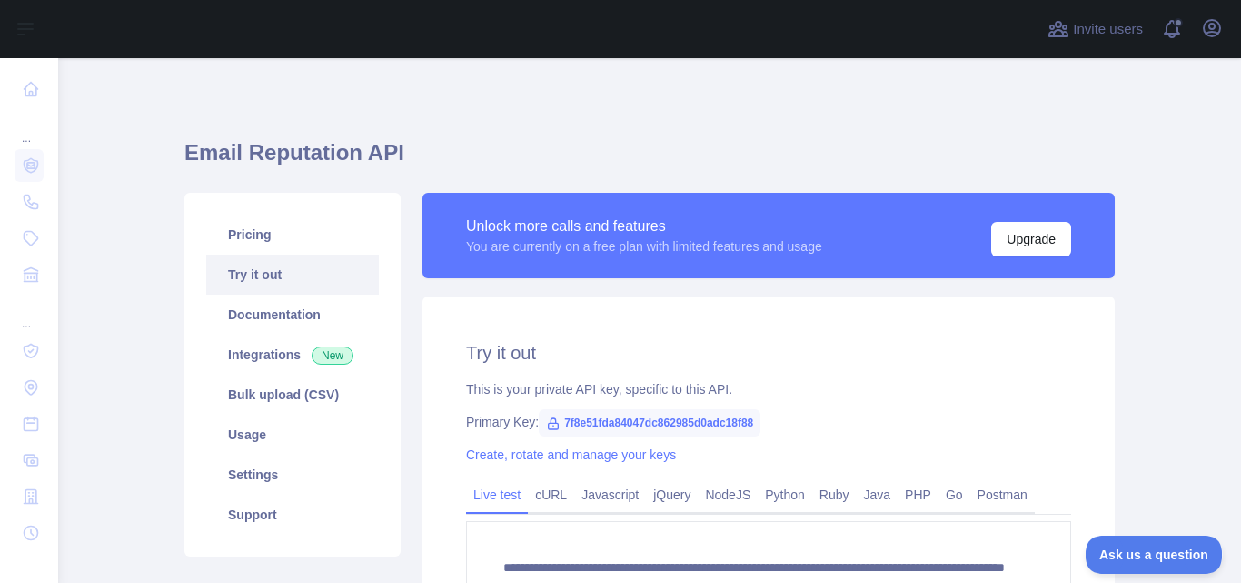
click at [655, 260] on div "Unlock more calls and features You are currently on a free plan with limited fe…" at bounding box center [769, 235] width 692 height 85
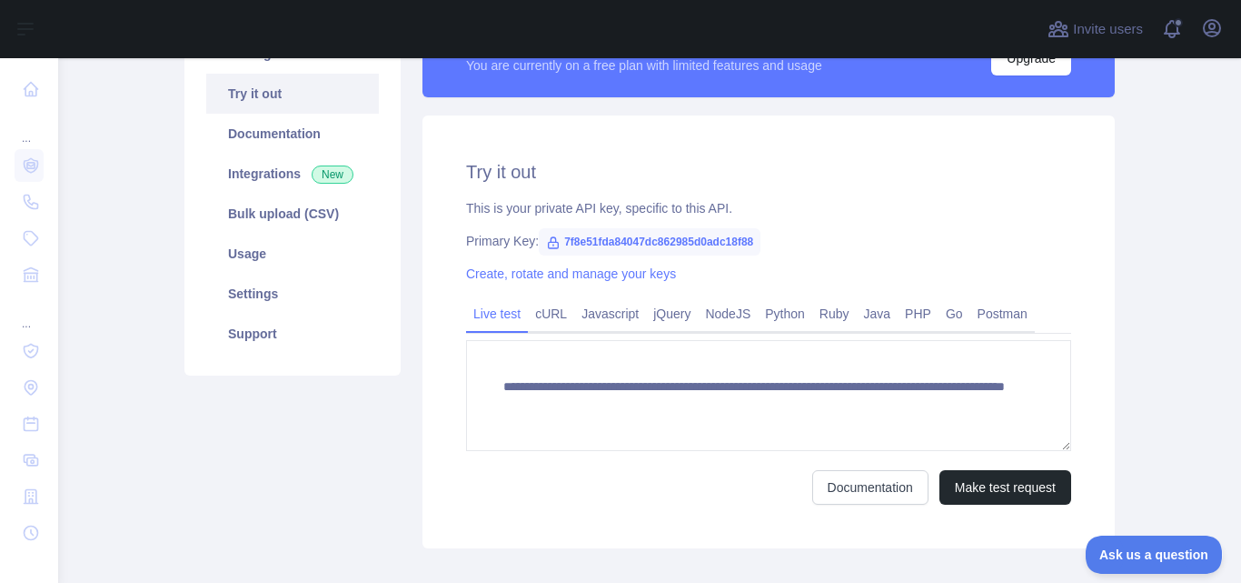
scroll to position [182, 0]
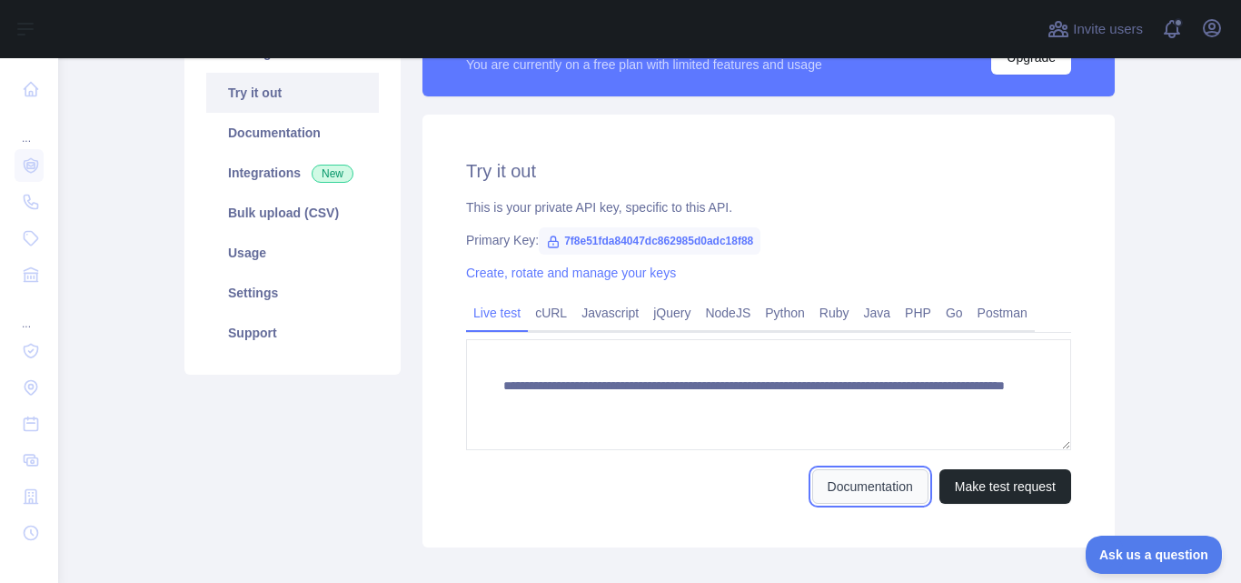
click at [834, 481] on link "Documentation" at bounding box center [870, 486] width 116 height 35
drag, startPoint x: 743, startPoint y: 239, endPoint x: 668, endPoint y: 239, distance: 75.4
click at [668, 239] on span "7f8e51fda84047dc862985d0adc18f88" at bounding box center [650, 240] width 222 height 27
click at [734, 244] on span "7f8e51fda84047dc862985d0adc18f88" at bounding box center [650, 240] width 222 height 27
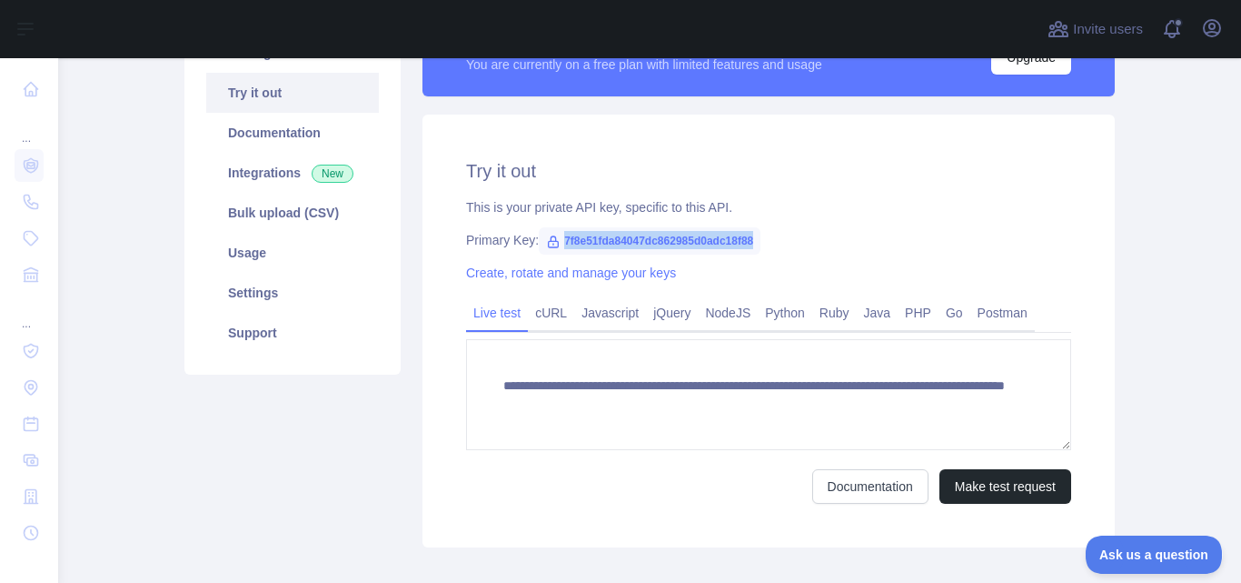
click at [734, 244] on span "7f8e51fda84047dc862985d0adc18f88" at bounding box center [650, 240] width 222 height 27
click at [721, 244] on span "7f8e51fda84047dc862985d0adc18f88" at bounding box center [650, 240] width 222 height 27
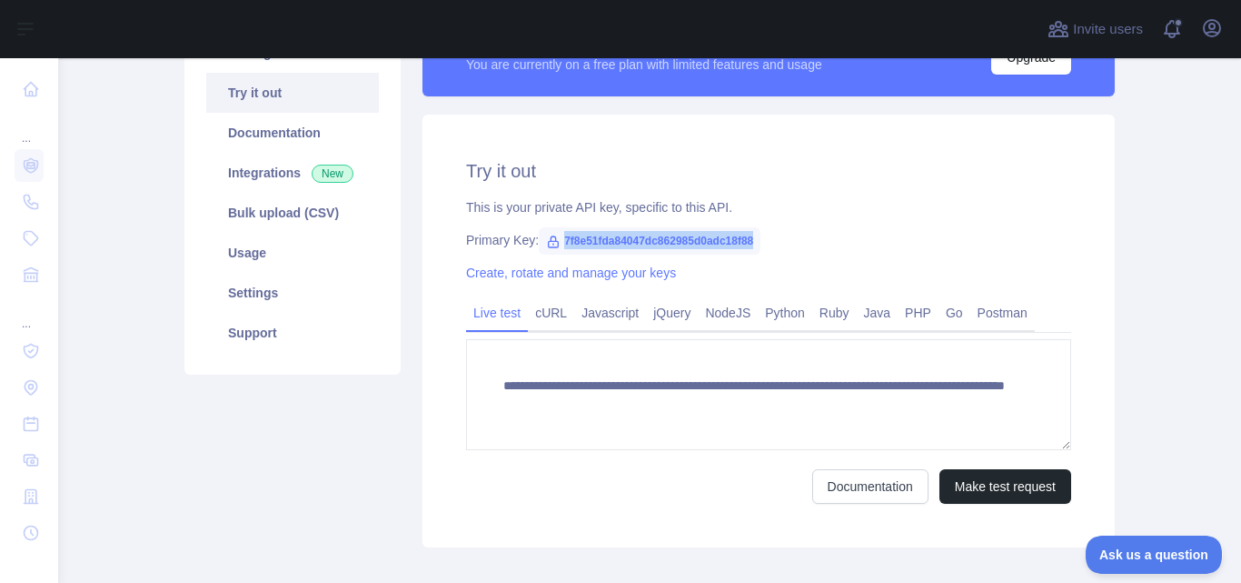
copy span "7f8e51fda84047dc862985d0adc18f88"
